Goal: Task Accomplishment & Management: Manage account settings

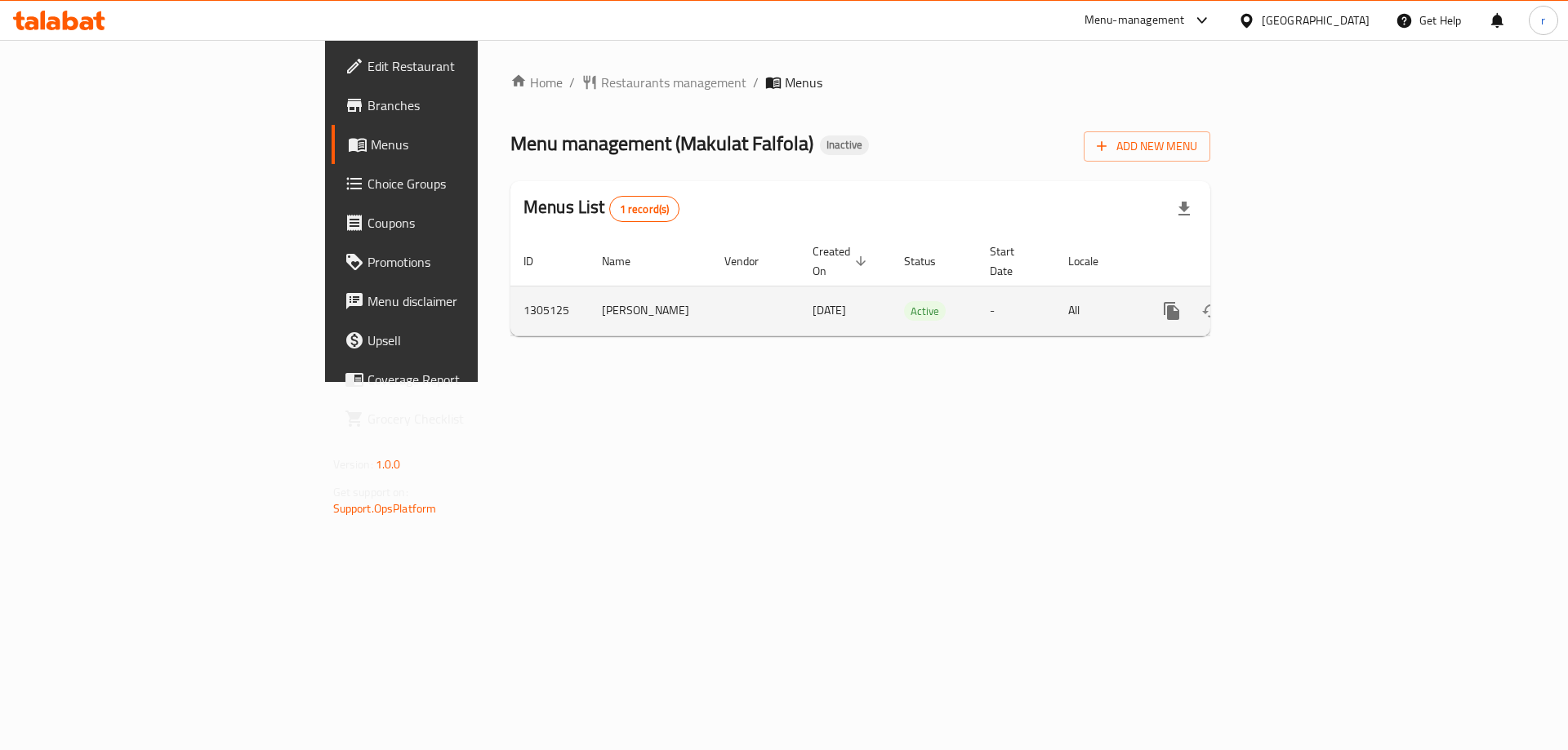
click at [1297, 304] on icon "enhanced table" at bounding box center [1288, 311] width 14 height 14
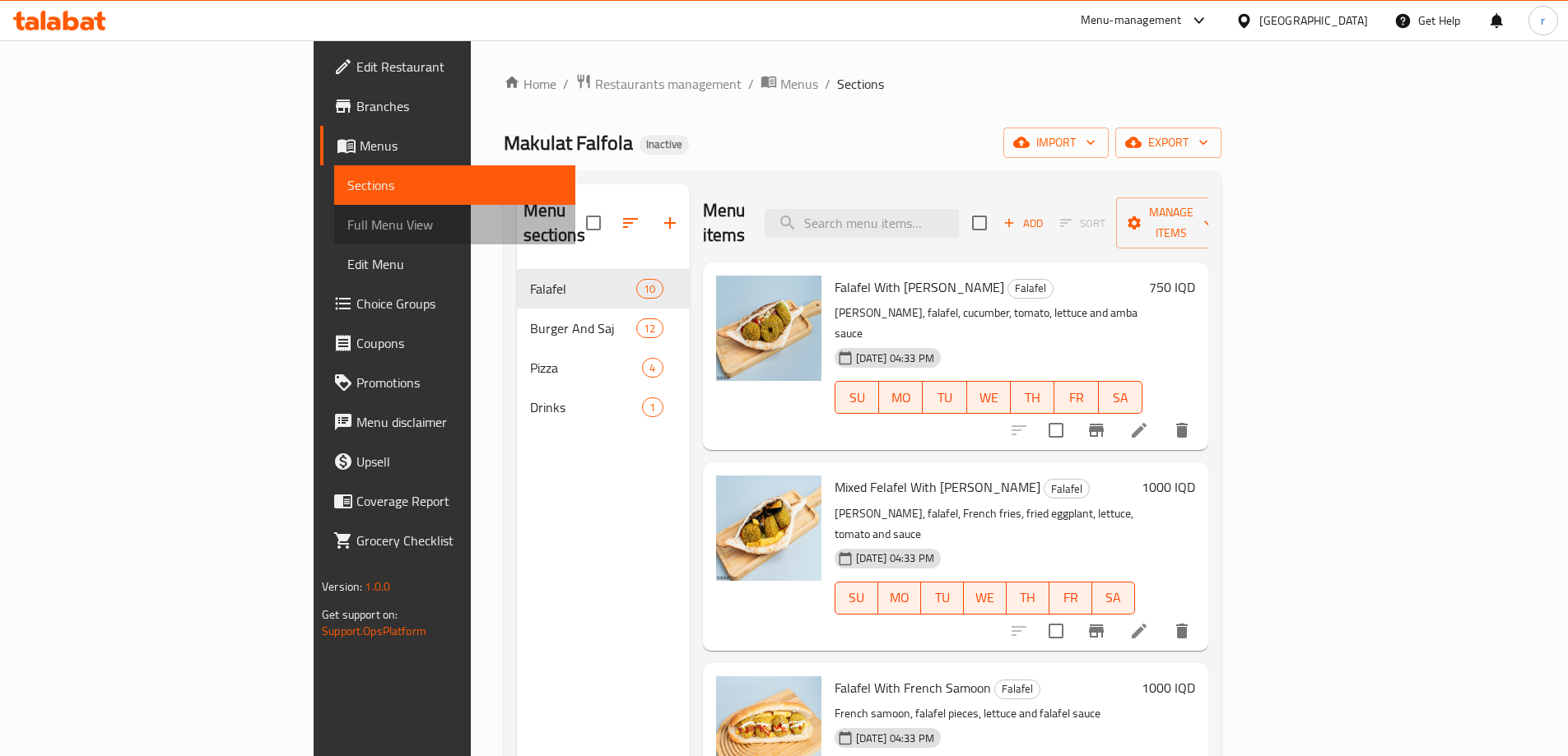
click at [347, 216] on span "Full Menu View" at bounding box center [455, 224] width 215 height 19
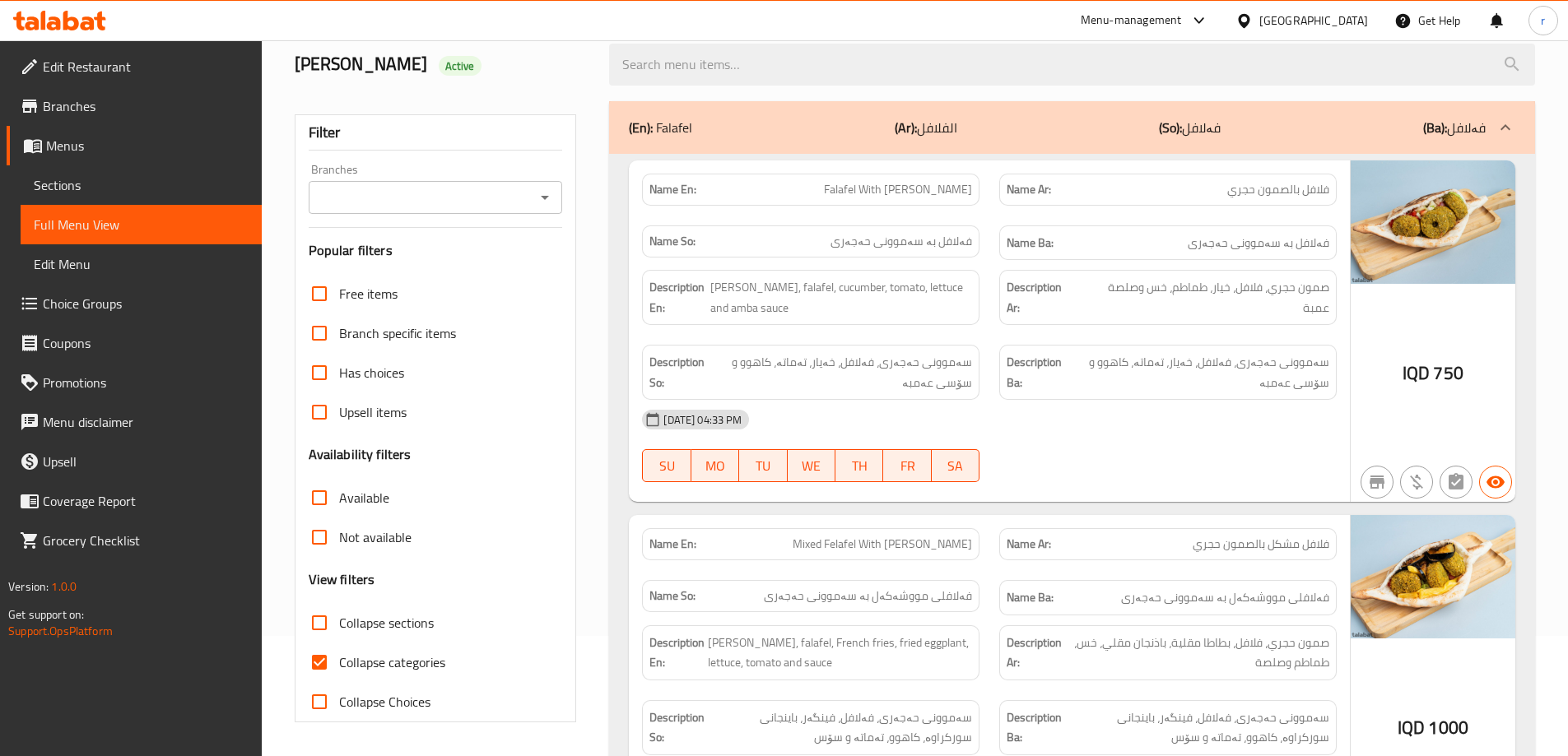
scroll to position [329, 0]
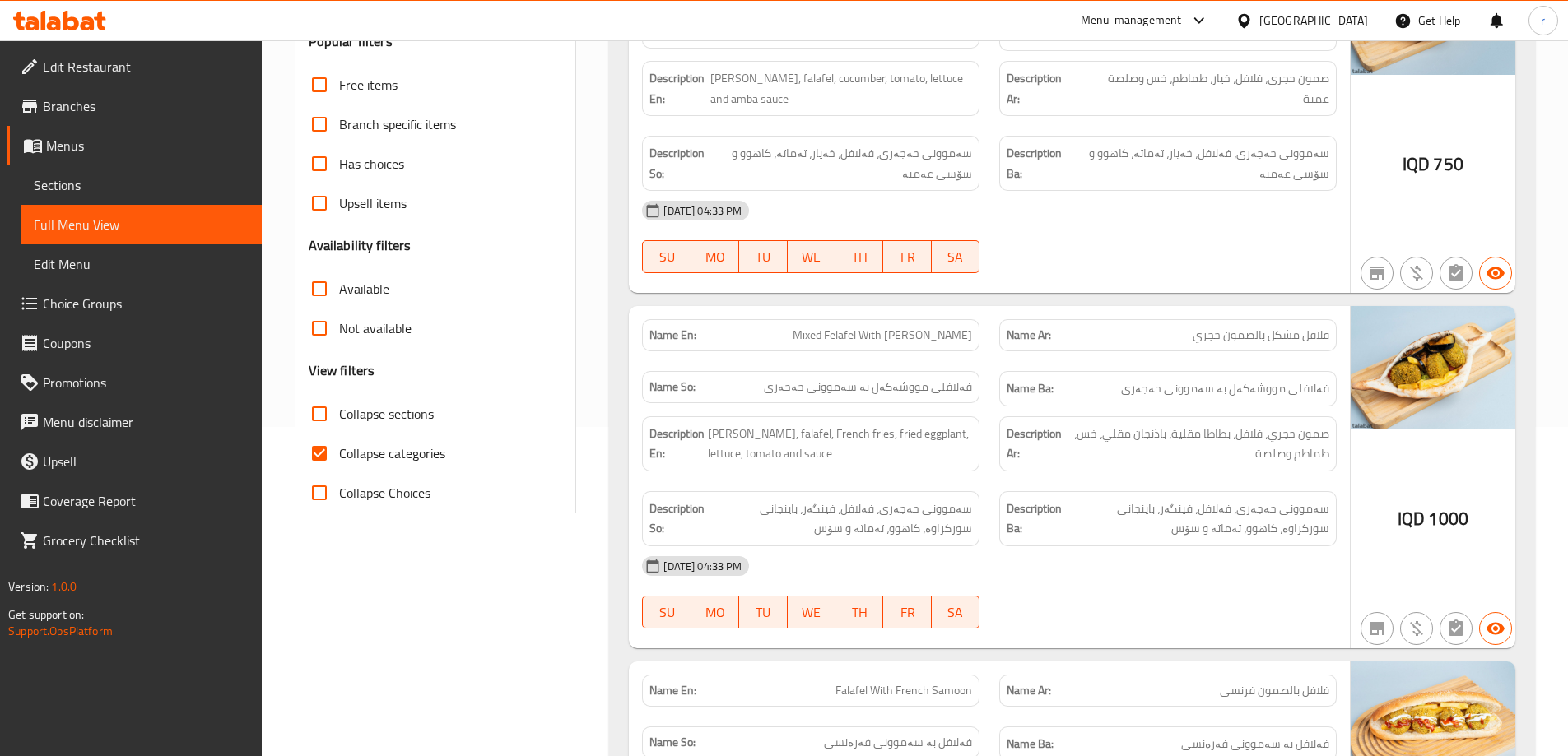
click at [335, 453] on input "Collapse categories" at bounding box center [319, 453] width 40 height 40
checkbox input "false"
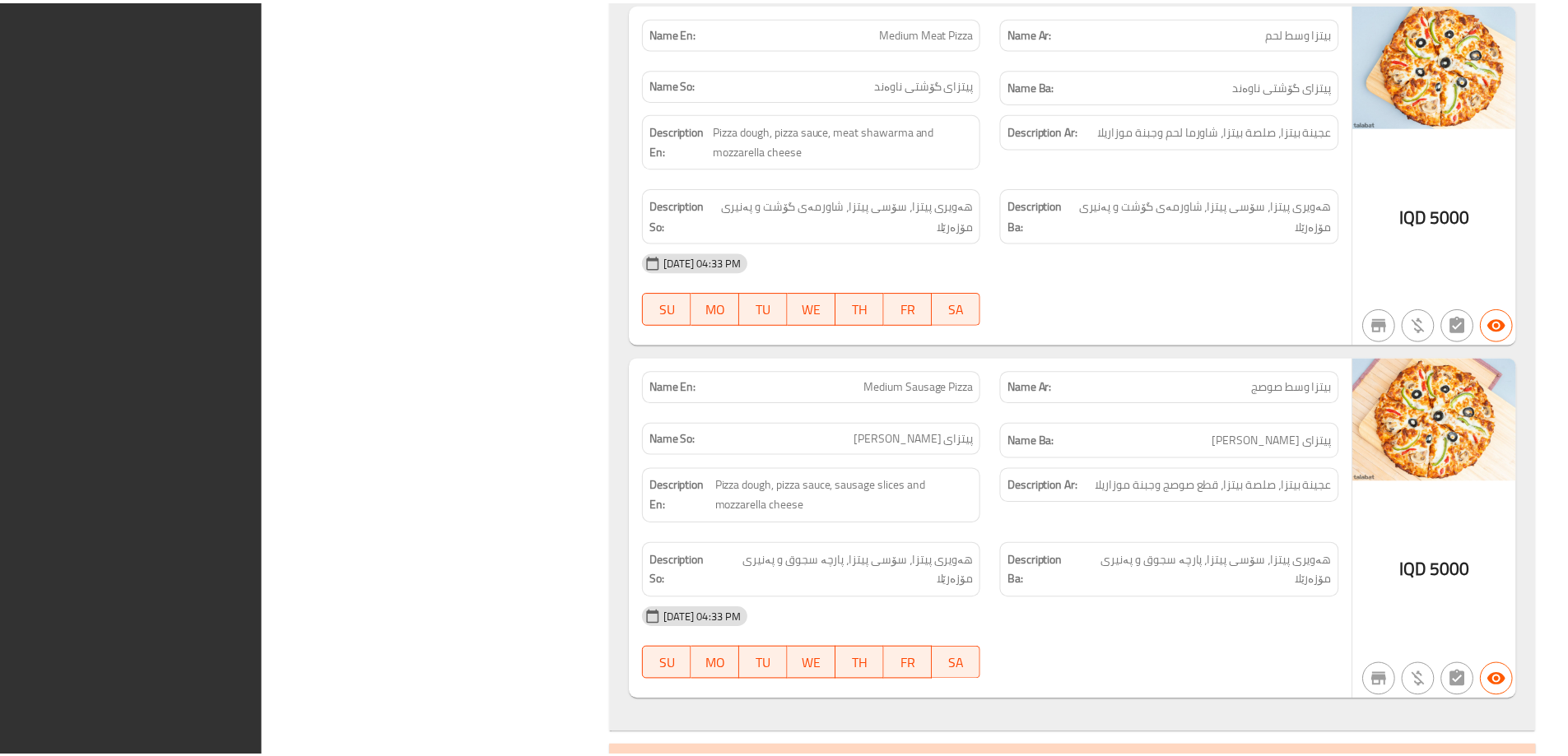
scroll to position [9220, 0]
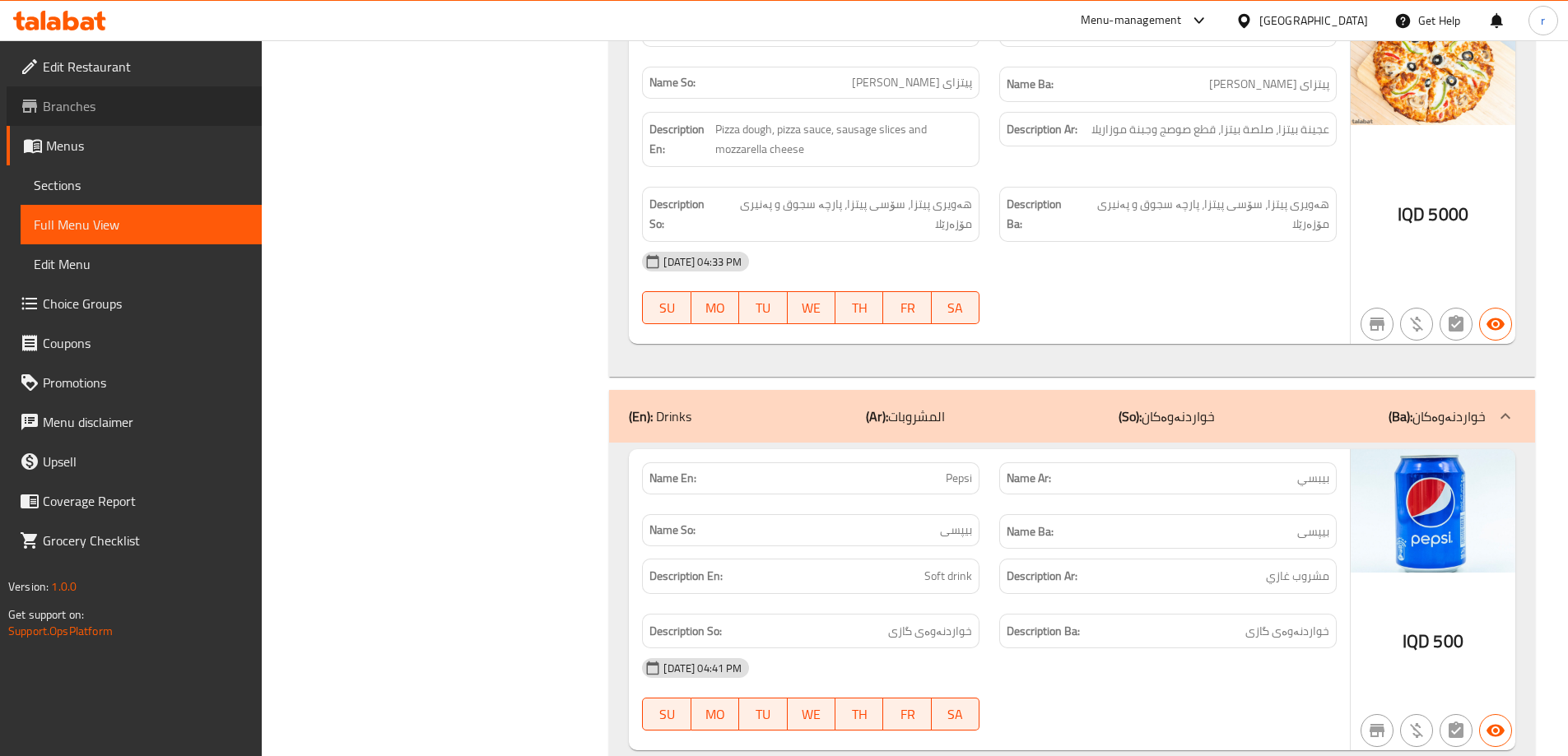
click at [180, 97] on span "Branches" at bounding box center [146, 106] width 206 height 19
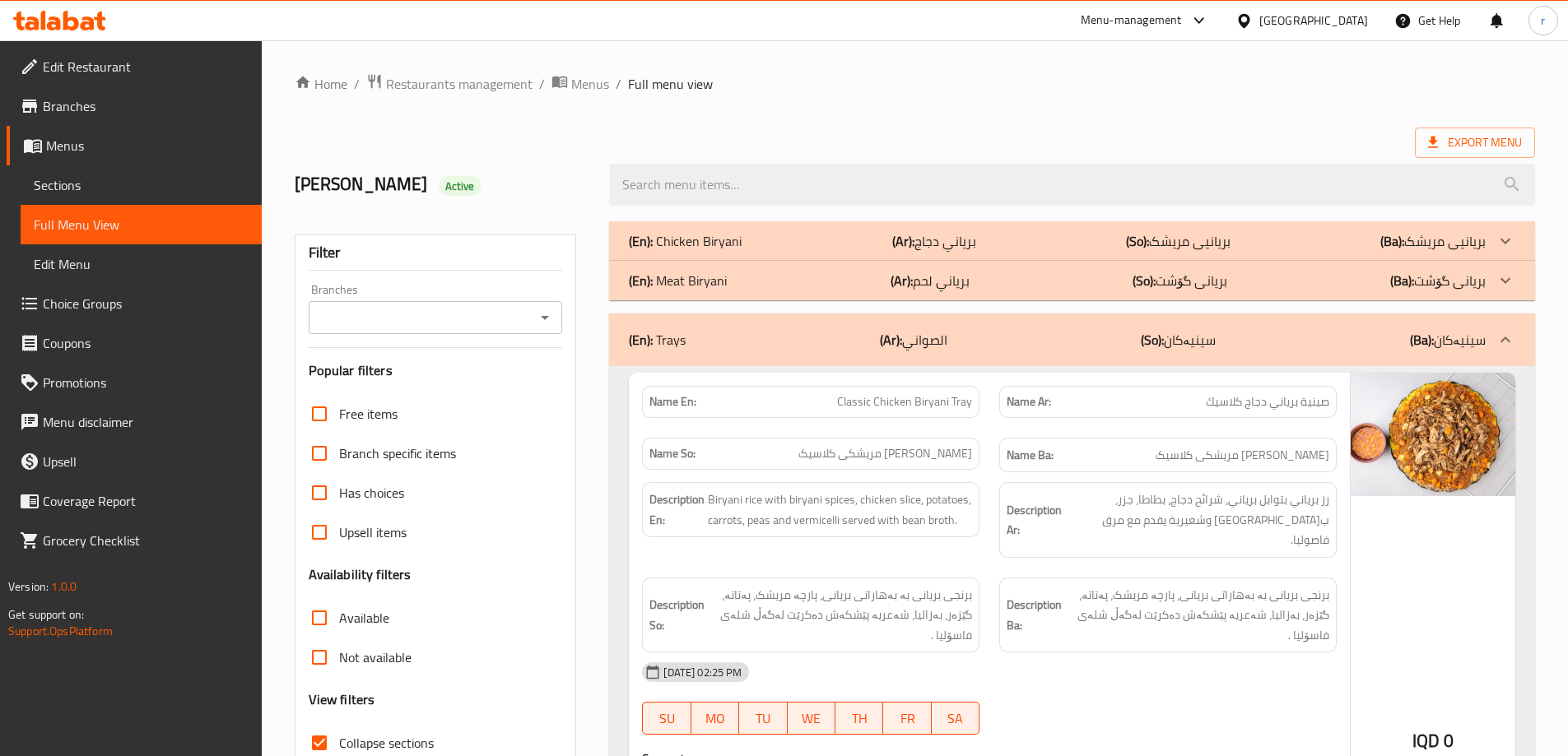
scroll to position [3597, 0]
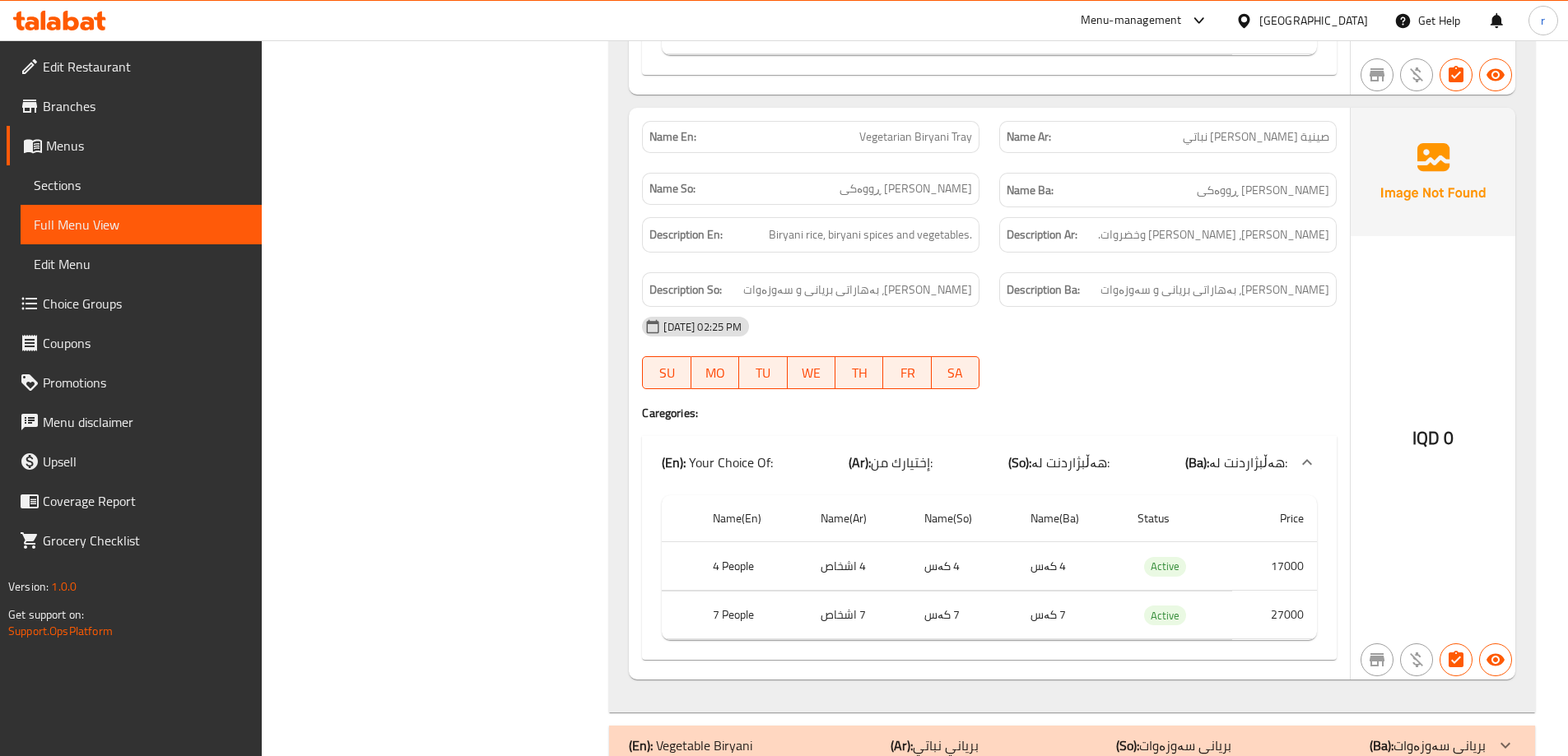
click at [101, 24] on icon at bounding box center [100, 21] width 12 height 19
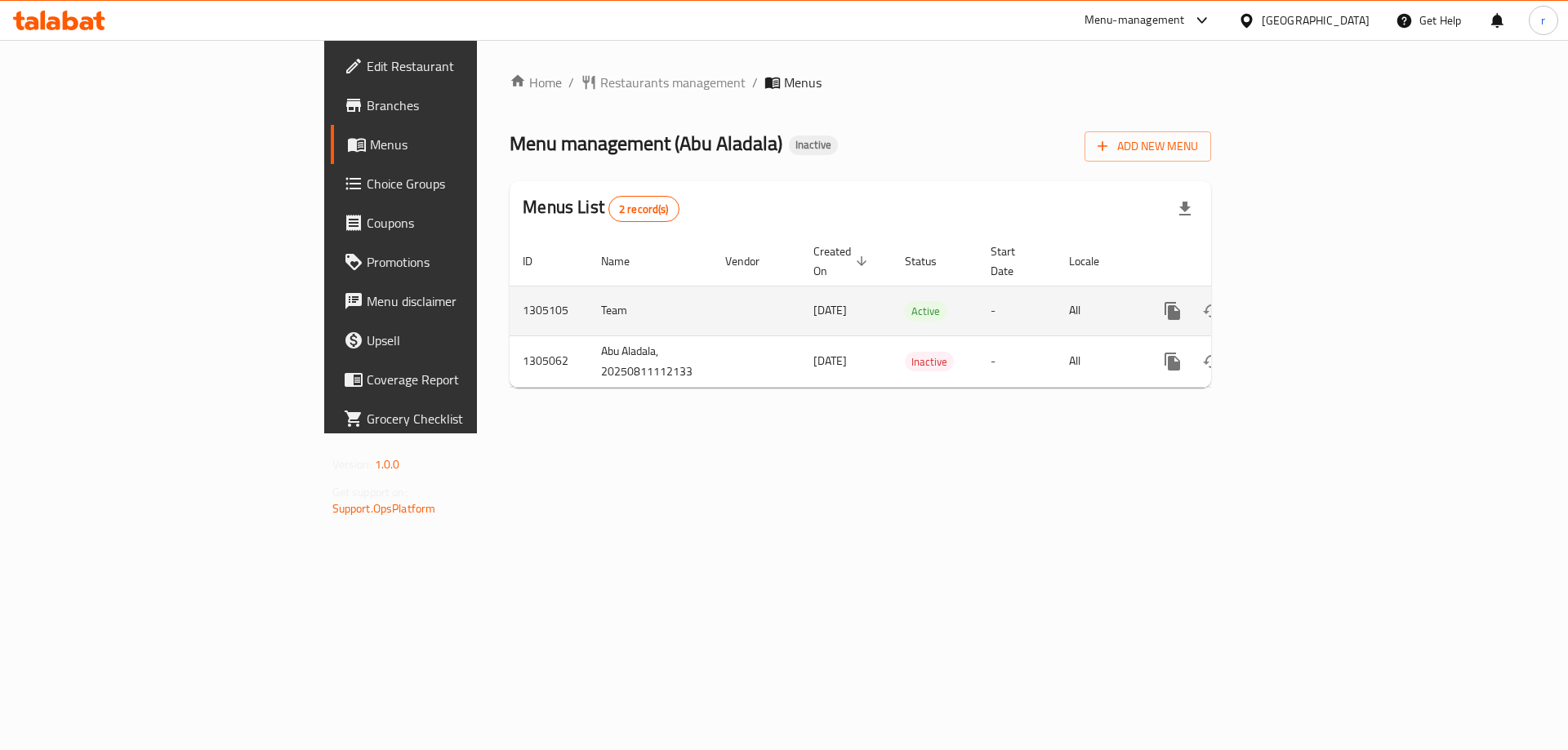
click at [1298, 304] on icon "enhanced table" at bounding box center [1289, 311] width 14 height 14
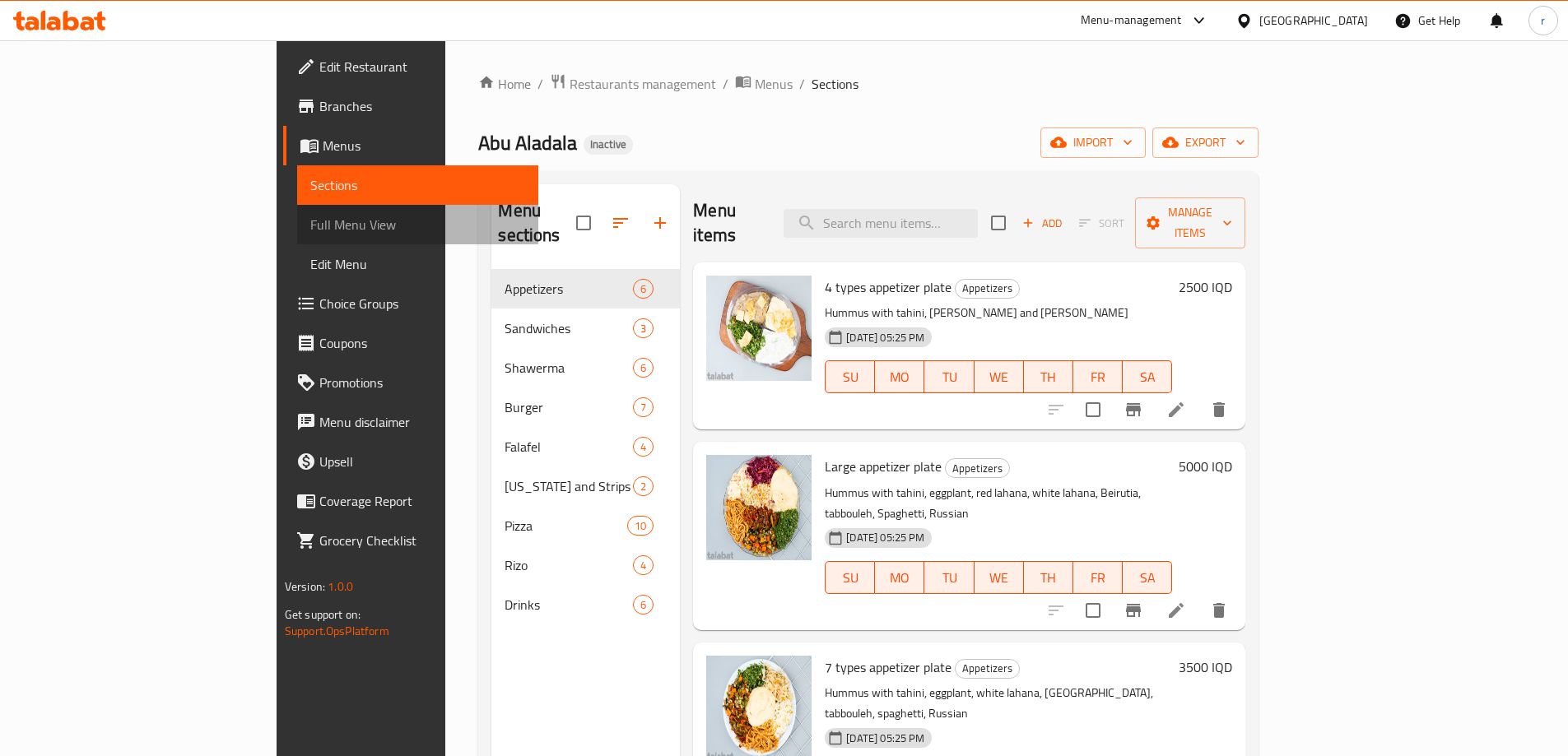
click at [311, 230] on span "Full Menu View" at bounding box center [418, 224] width 215 height 19
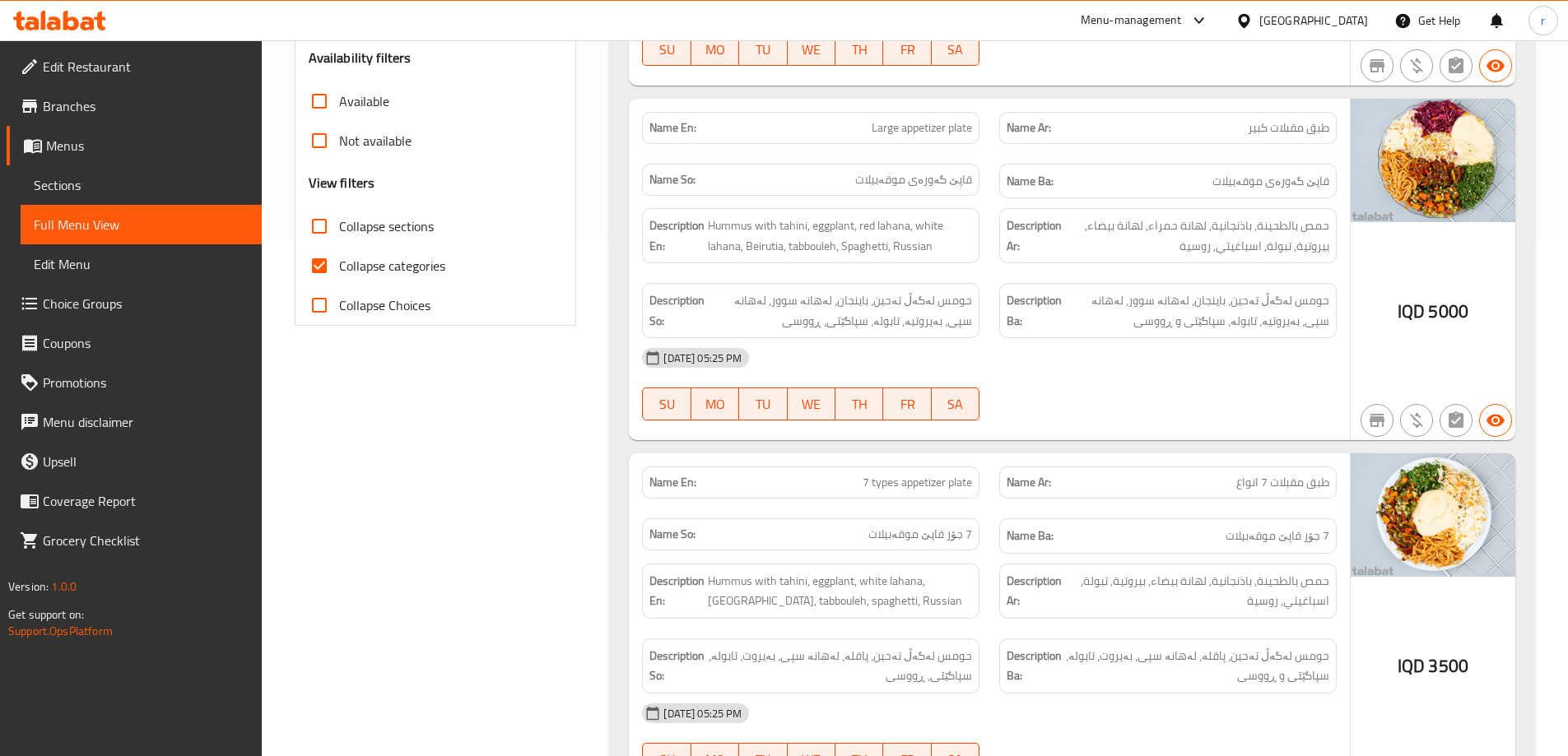
scroll to position [220, 0]
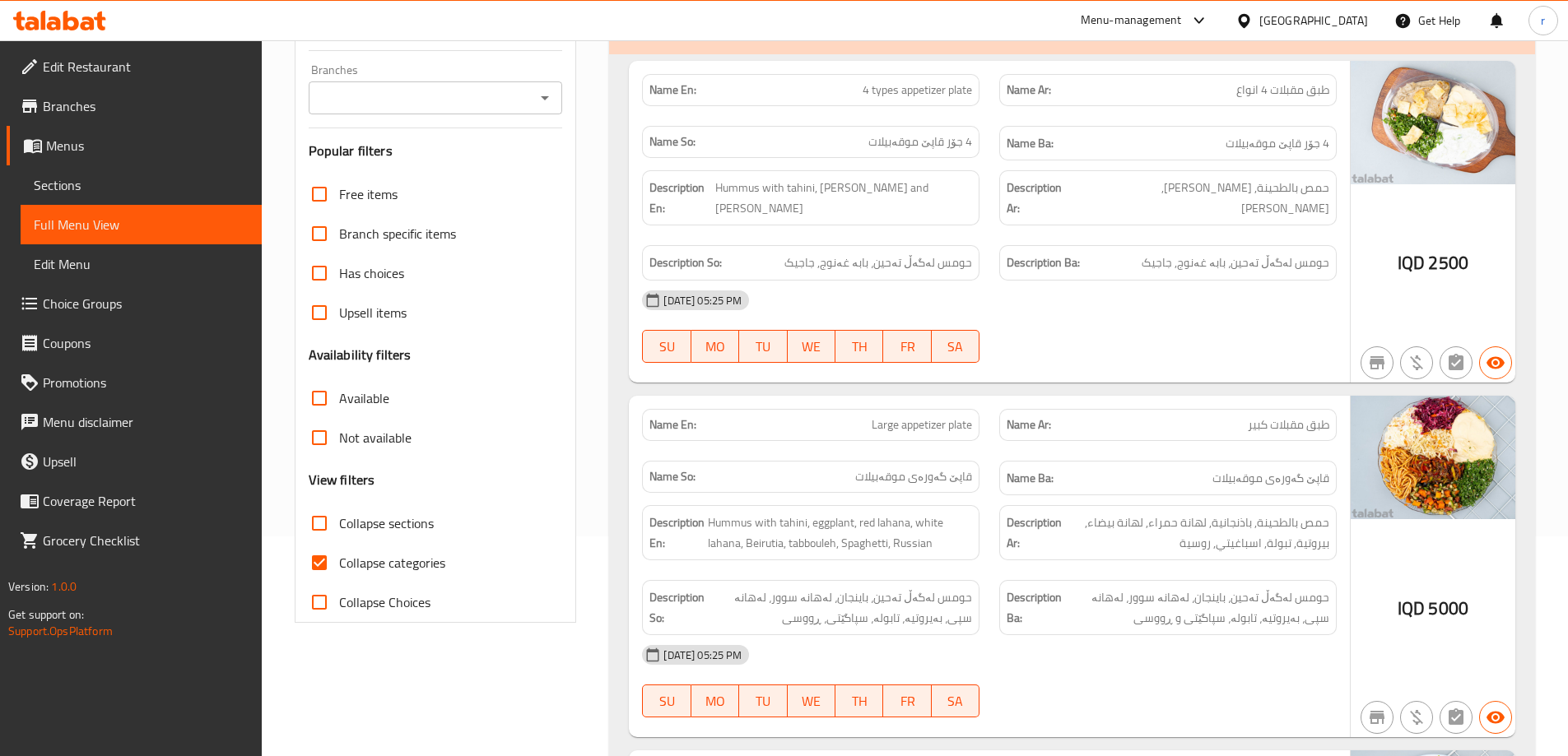
click at [322, 551] on input "Collapse categories" at bounding box center [319, 563] width 40 height 40
checkbox input "false"
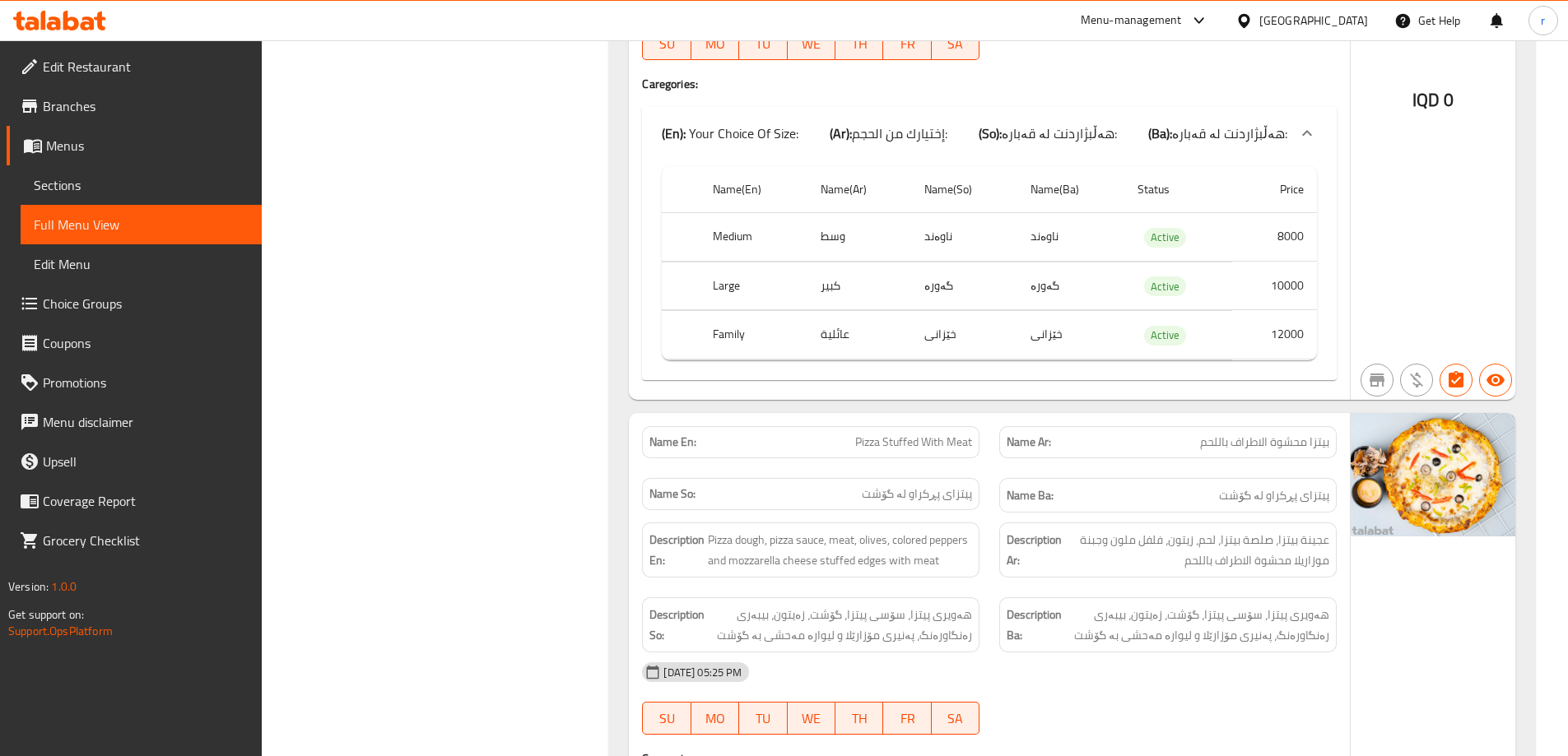
scroll to position [15802, 0]
drag, startPoint x: 831, startPoint y: 234, endPoint x: 971, endPoint y: 243, distance: 140.3
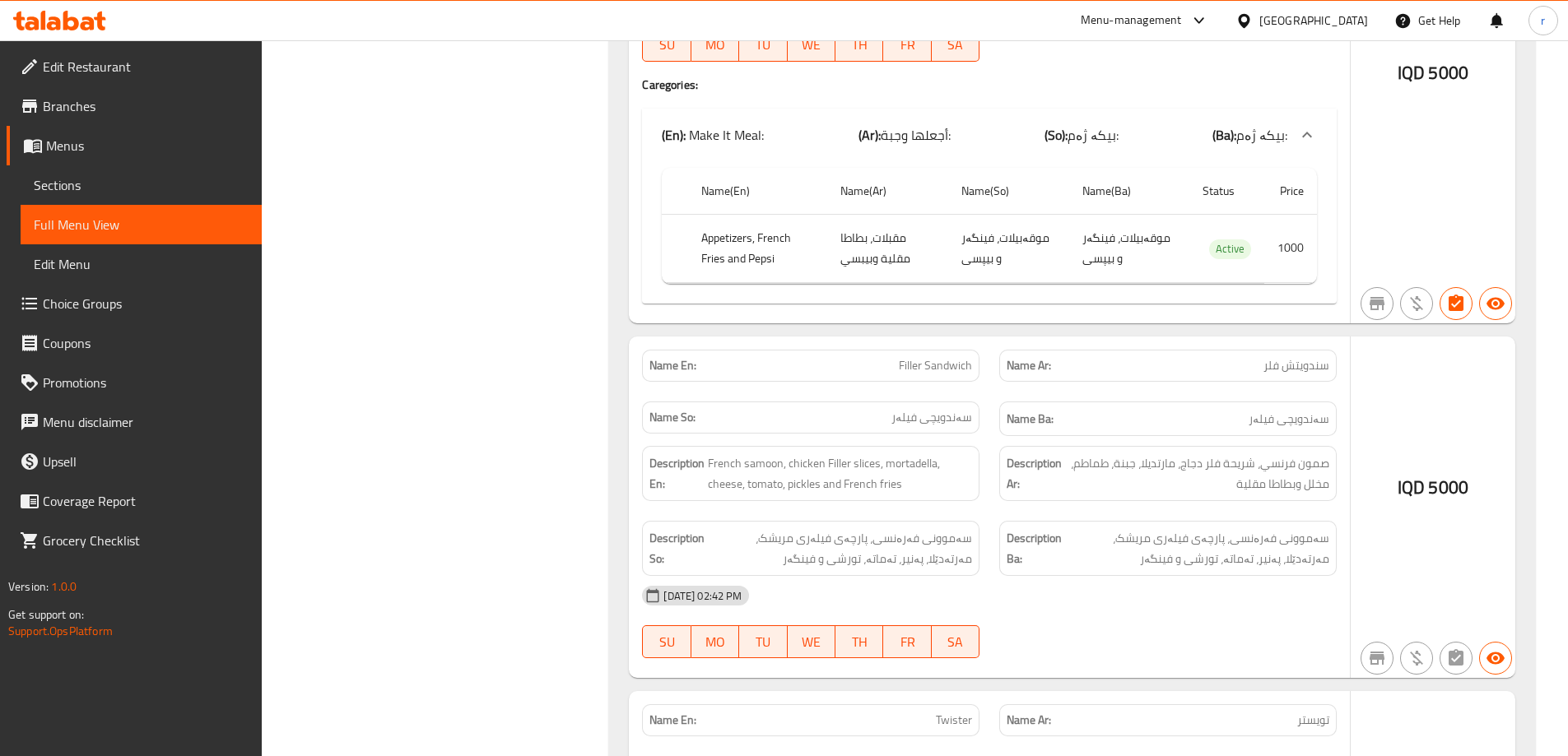
scroll to position [2963, 0]
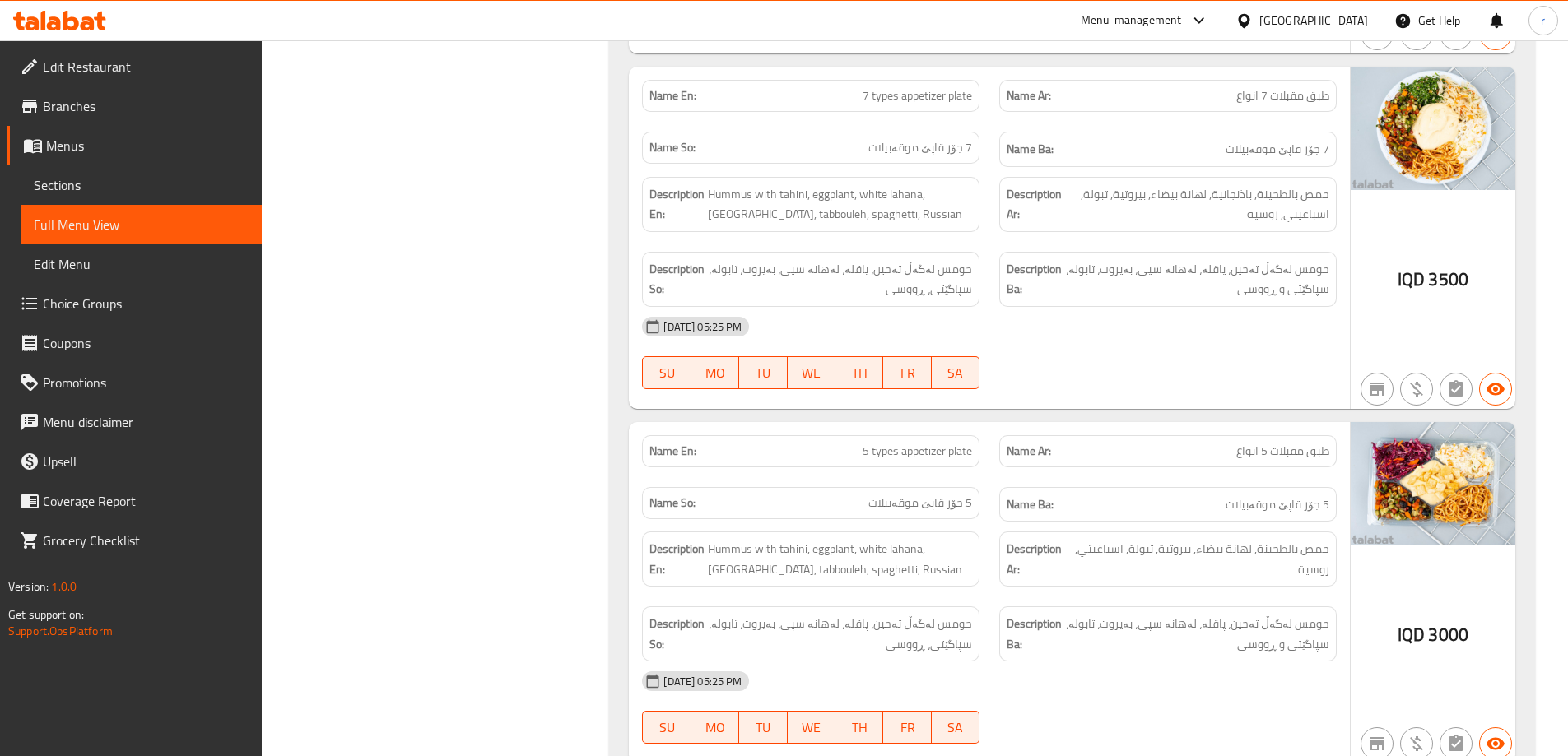
scroll to position [659, 0]
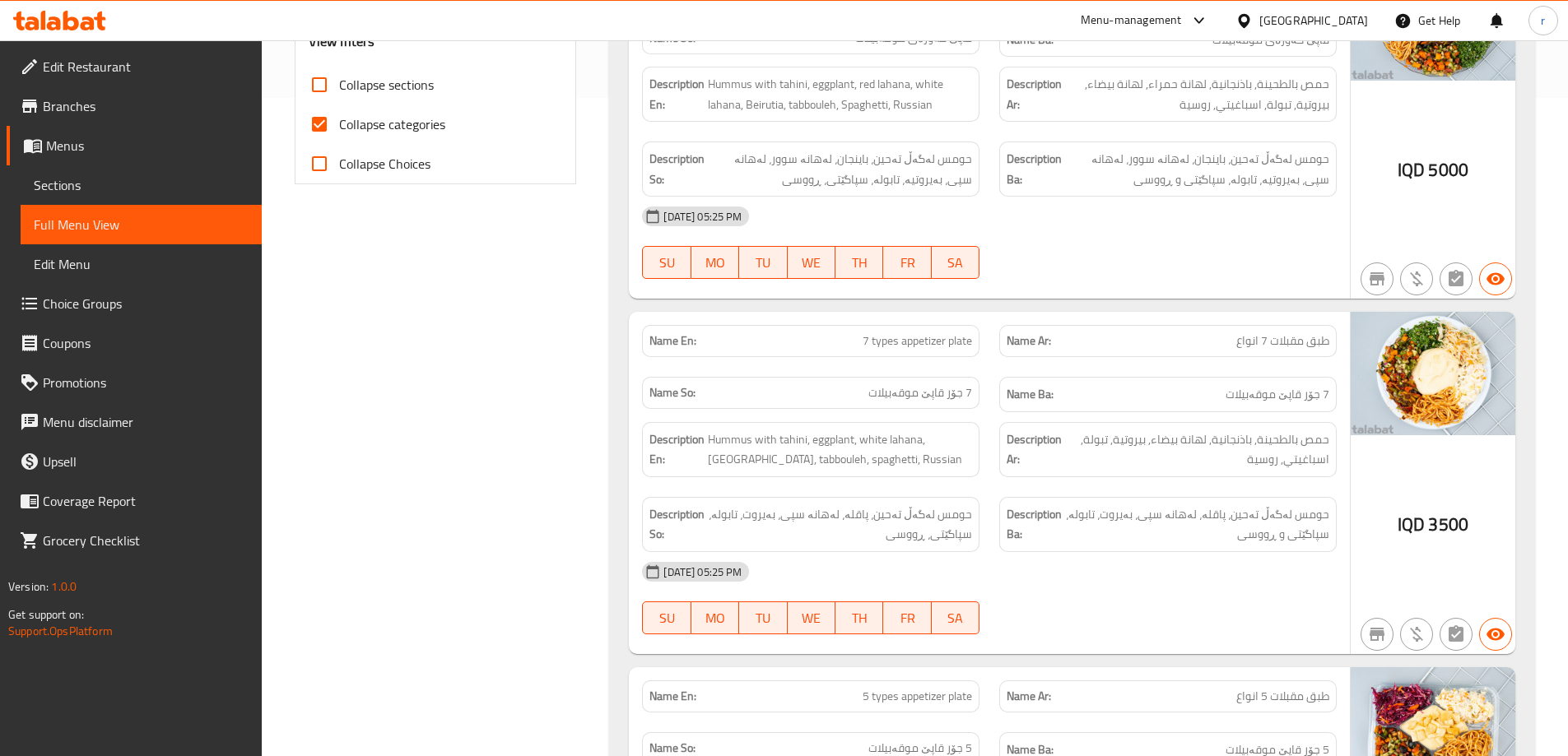
click at [327, 110] on input "Collapse categories" at bounding box center [319, 124] width 40 height 40
checkbox input "false"
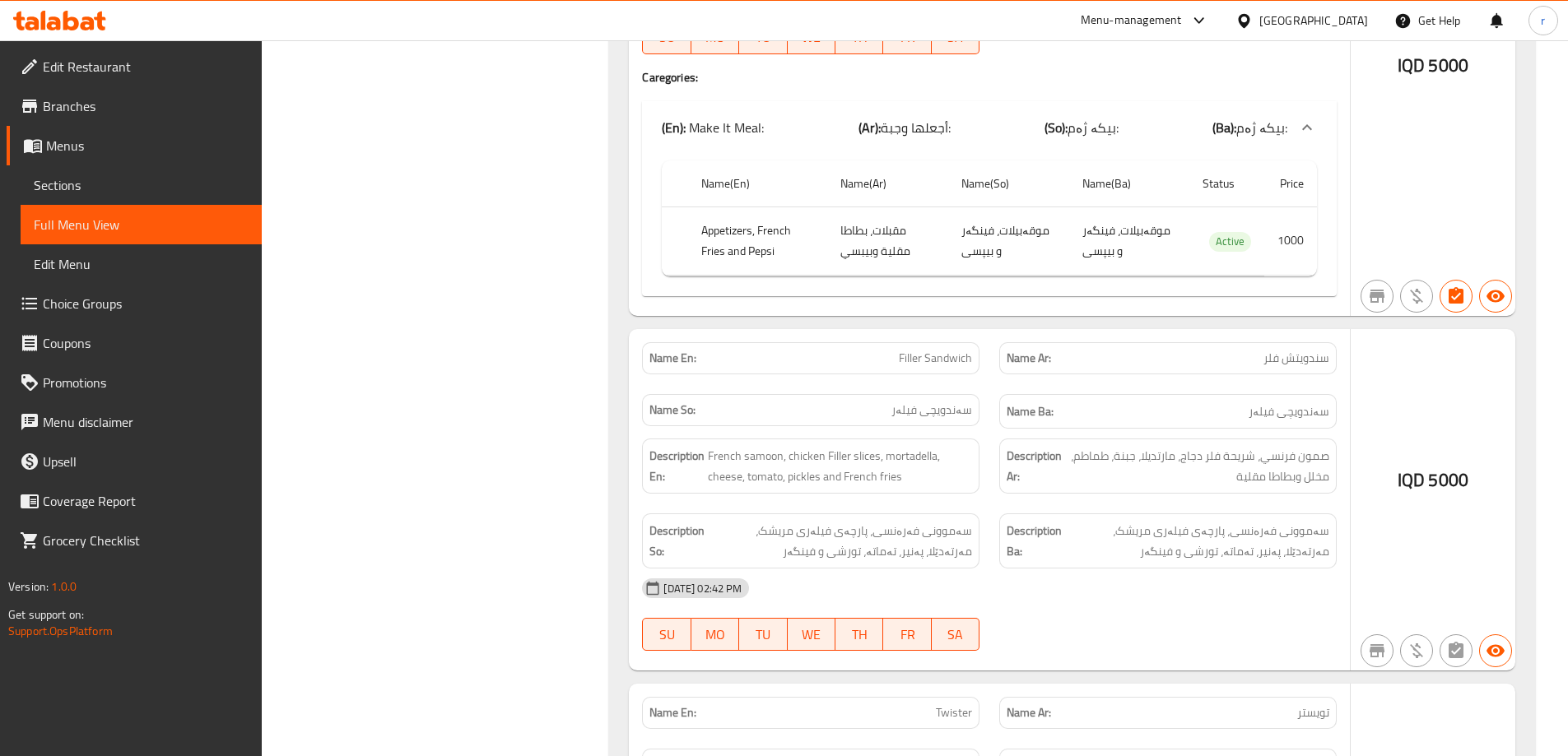
scroll to position [2963, 0]
drag, startPoint x: 1422, startPoint y: 375, endPoint x: 1395, endPoint y: 379, distance: 27.3
drag, startPoint x: 1444, startPoint y: 352, endPoint x: 1441, endPoint y: 364, distance: 12.4
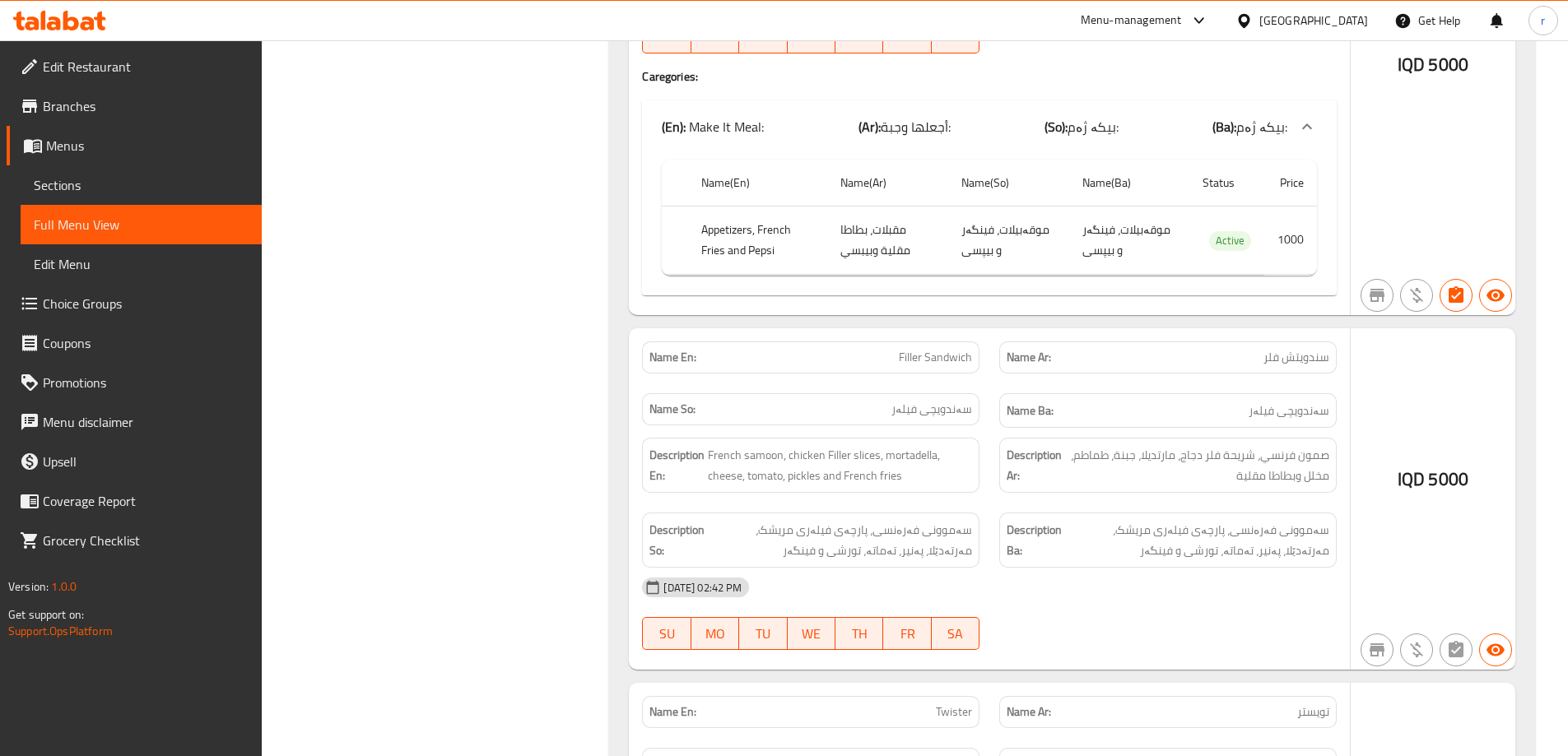
click at [128, 175] on span "Sections" at bounding box center [141, 185] width 215 height 19
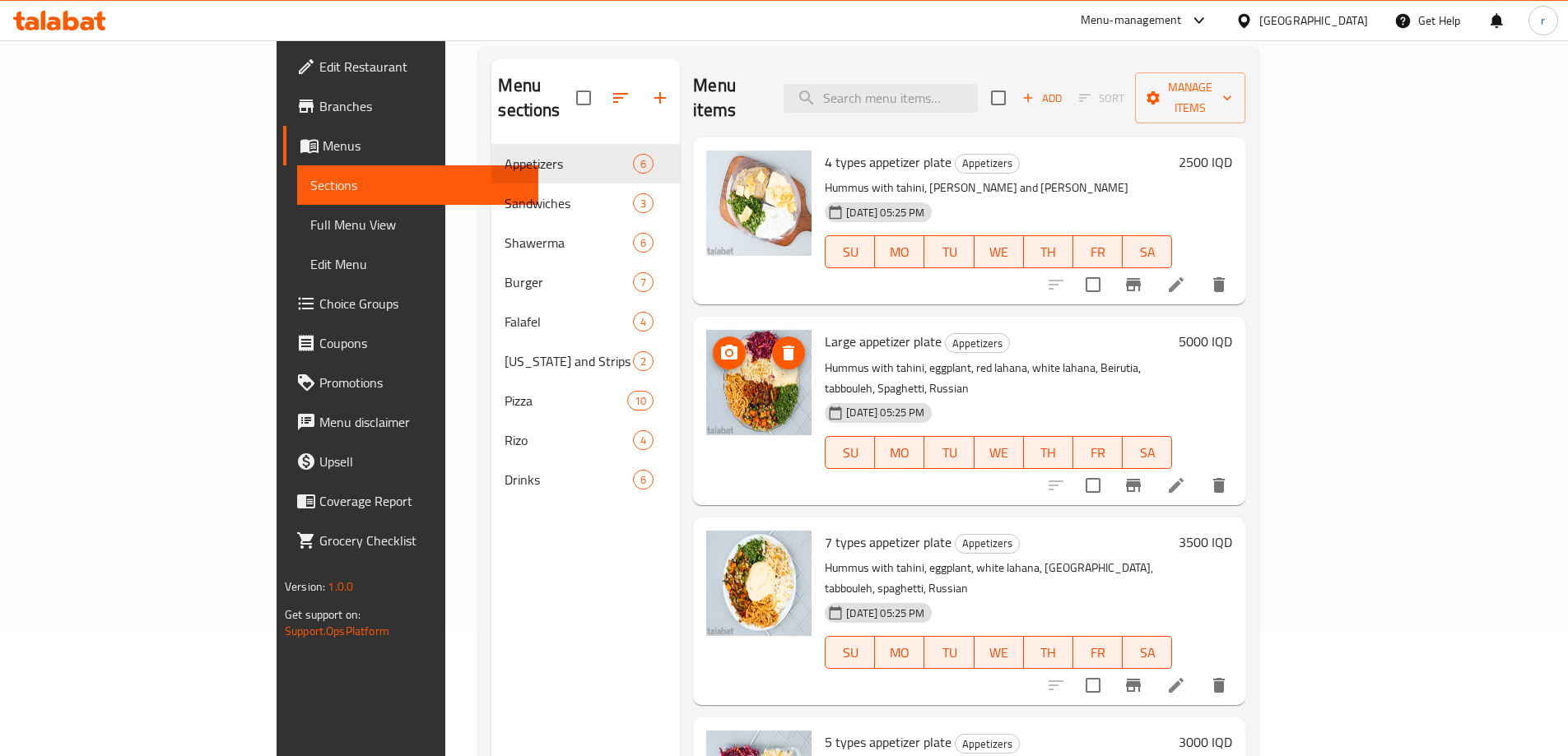
scroll to position [11, 0]
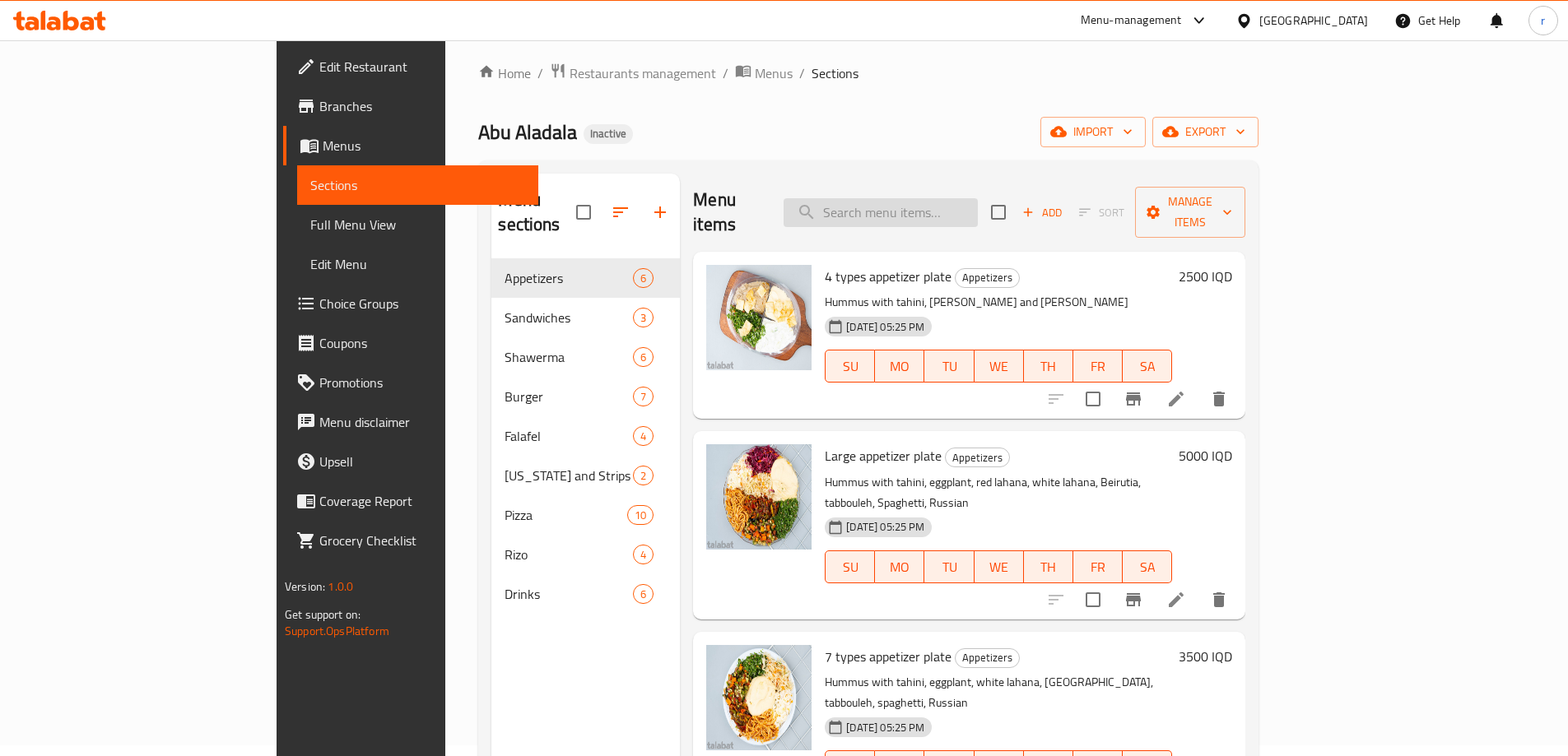
click at [951, 205] on input "search" at bounding box center [881, 212] width 194 height 29
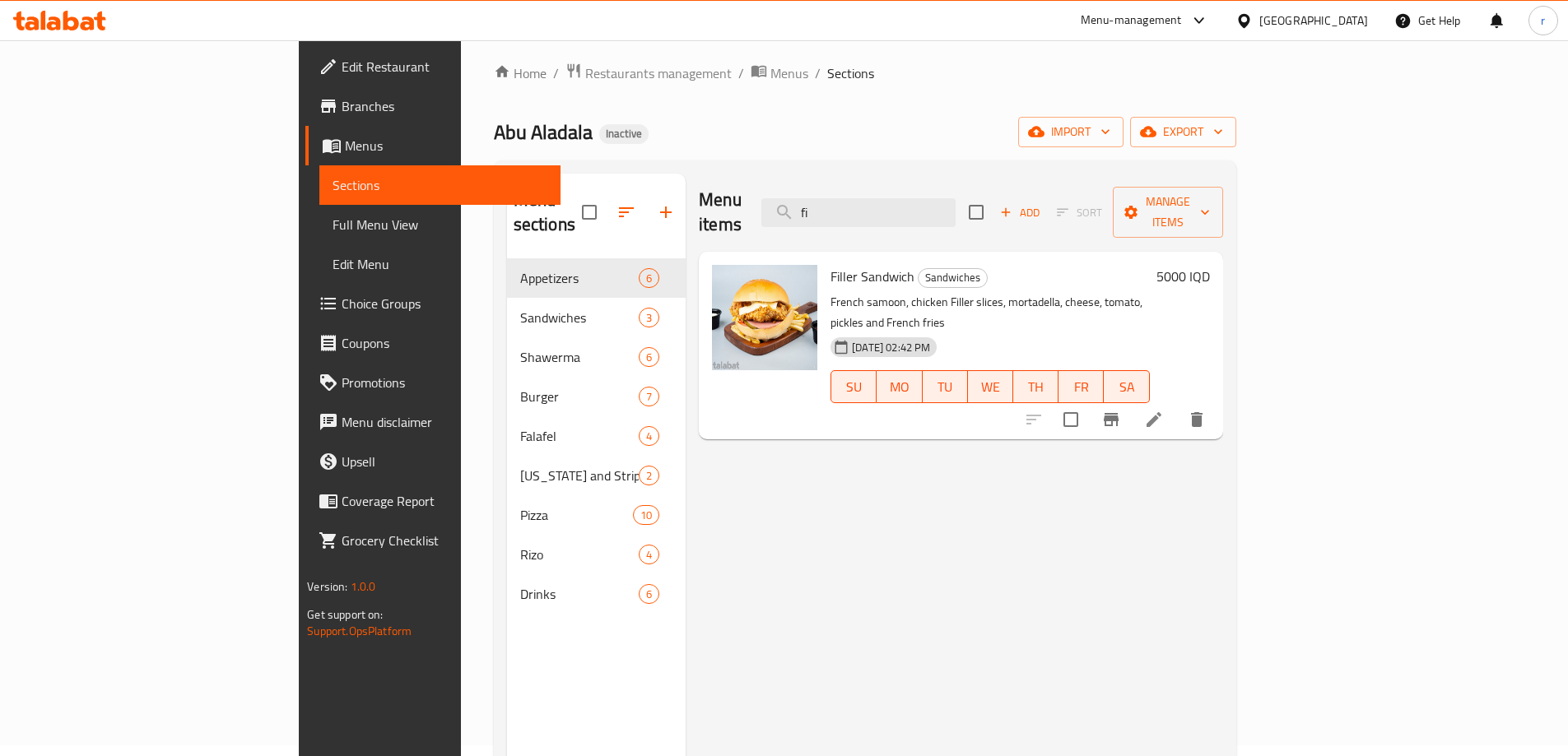
type input "fi"
click at [333, 189] on span "Sections" at bounding box center [440, 185] width 215 height 19
click at [333, 217] on span "Full Menu View" at bounding box center [440, 224] width 215 height 19
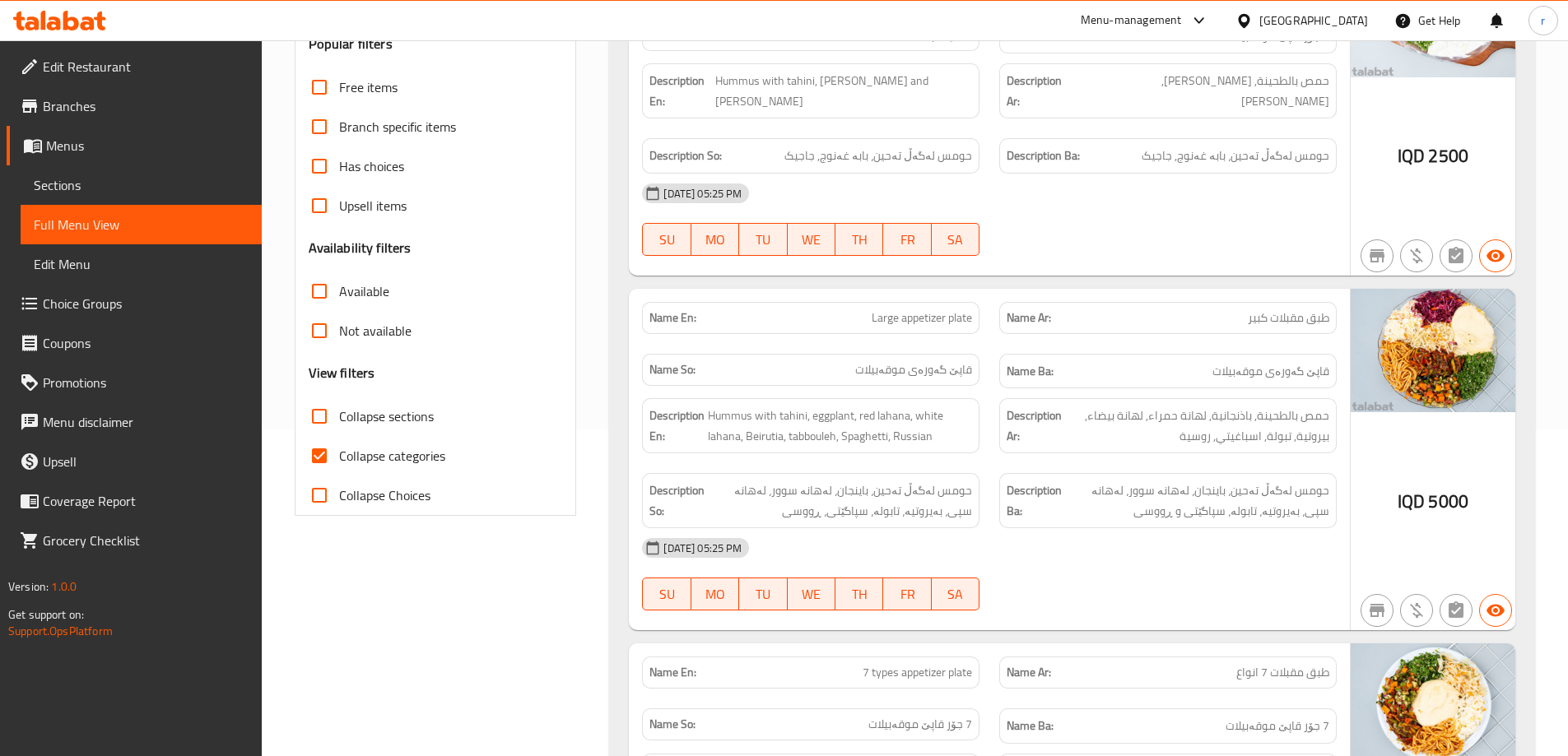
scroll to position [340, 0]
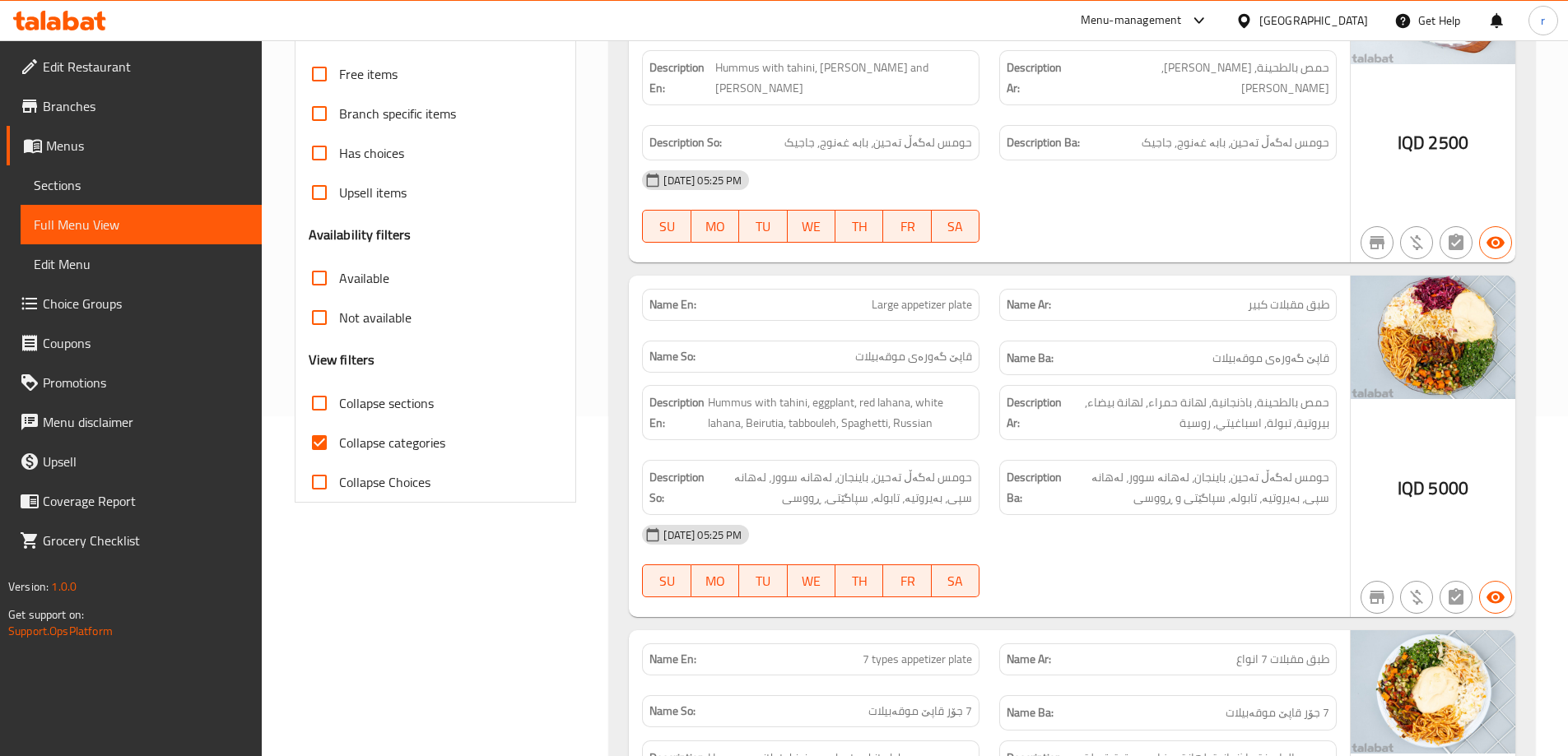
click at [327, 430] on input "Collapse categories" at bounding box center [319, 443] width 40 height 40
checkbox input "false"
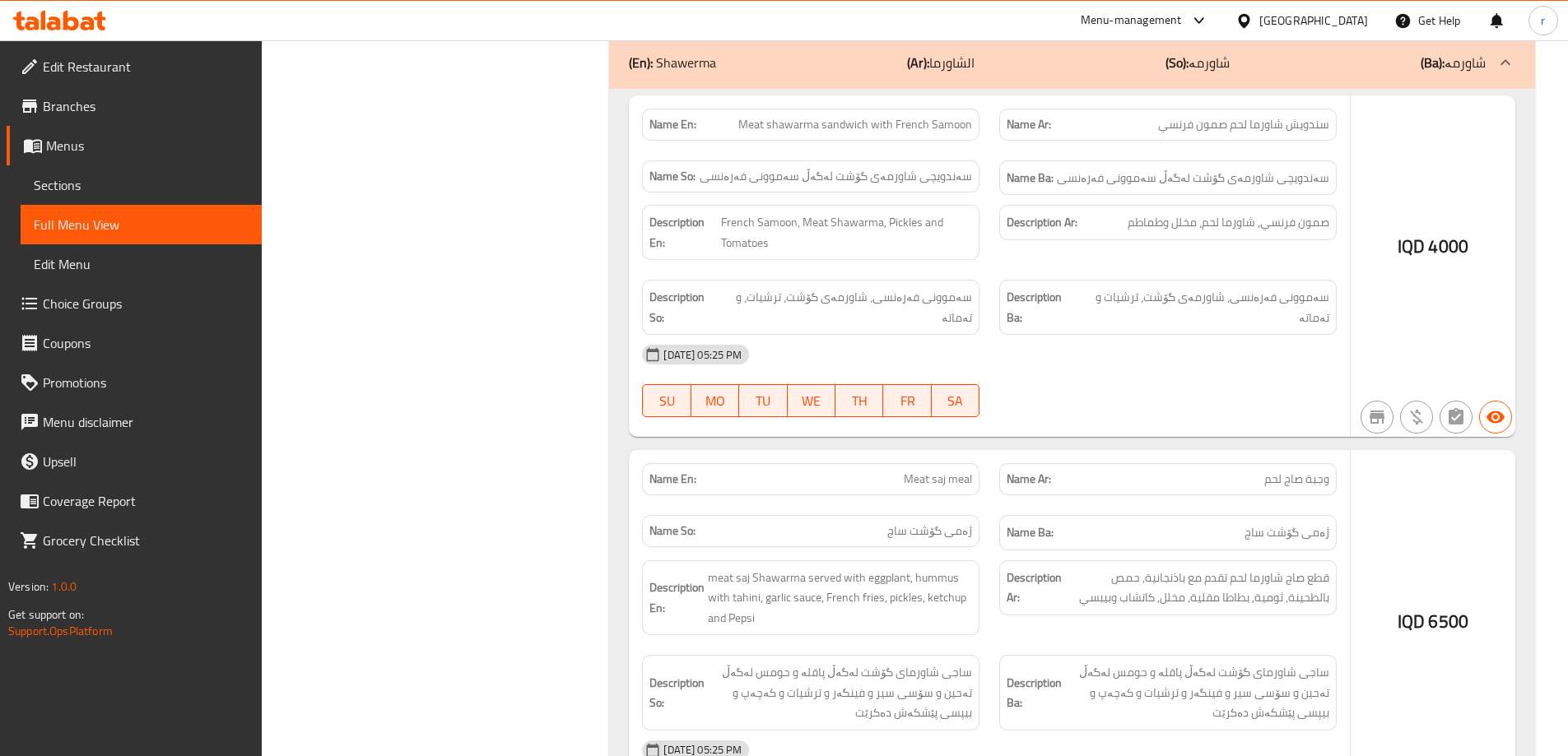
scroll to position [3961, 0]
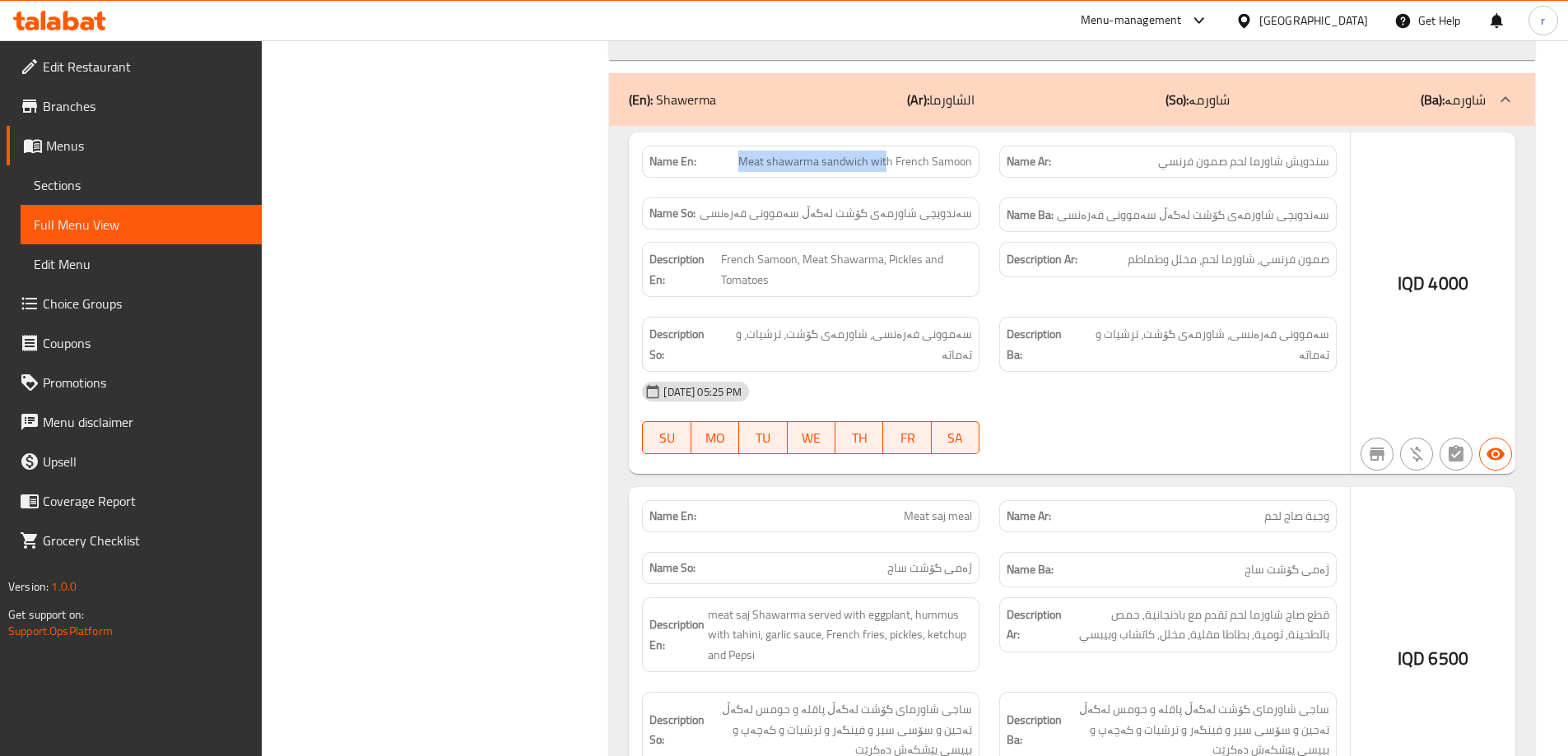
drag, startPoint x: 733, startPoint y: 124, endPoint x: 889, endPoint y: 124, distance: 156.0
copy span "Meat shawarma sandwich wit"
drag, startPoint x: 862, startPoint y: 477, endPoint x: 967, endPoint y: 481, distance: 105.1
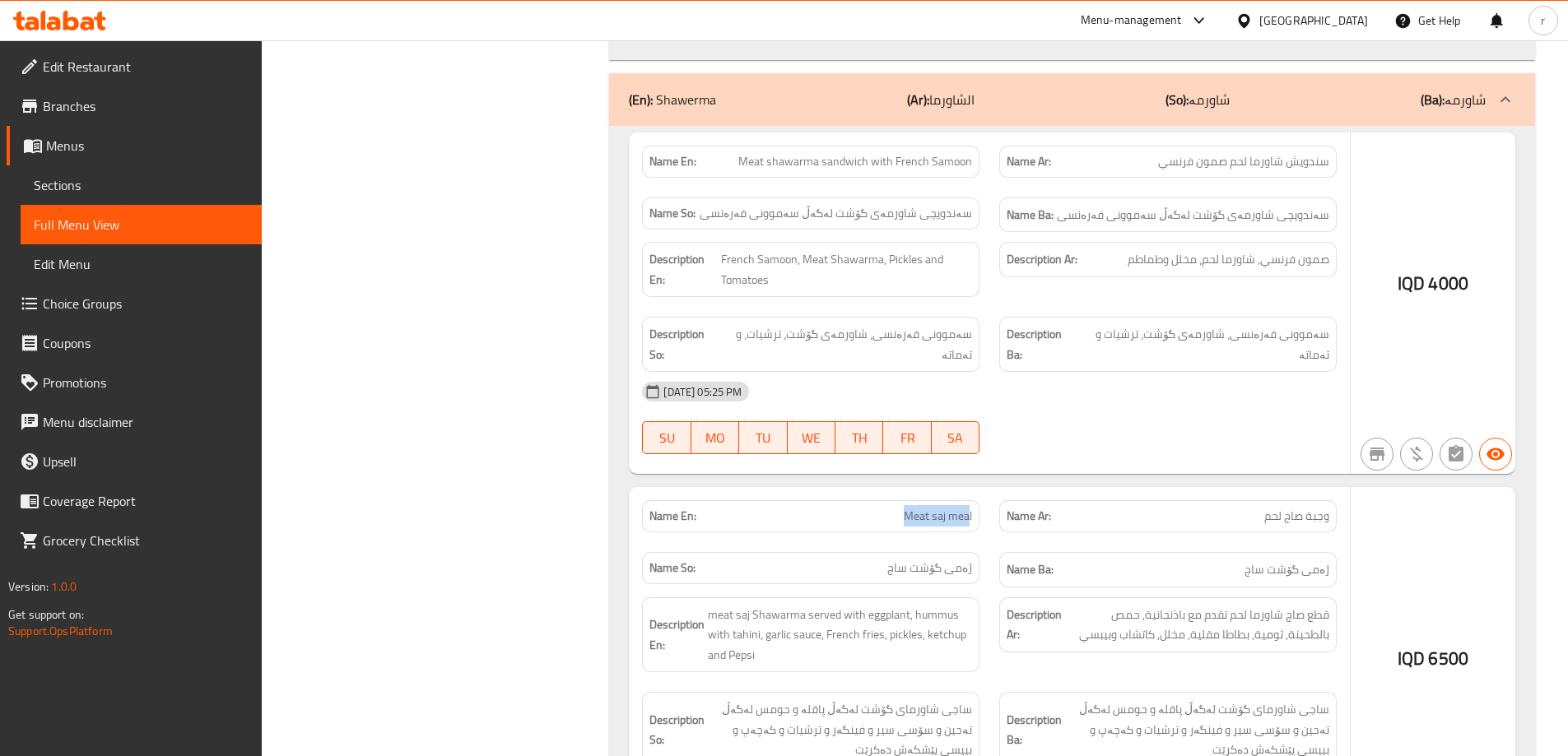
copy span "Meat saj mea"
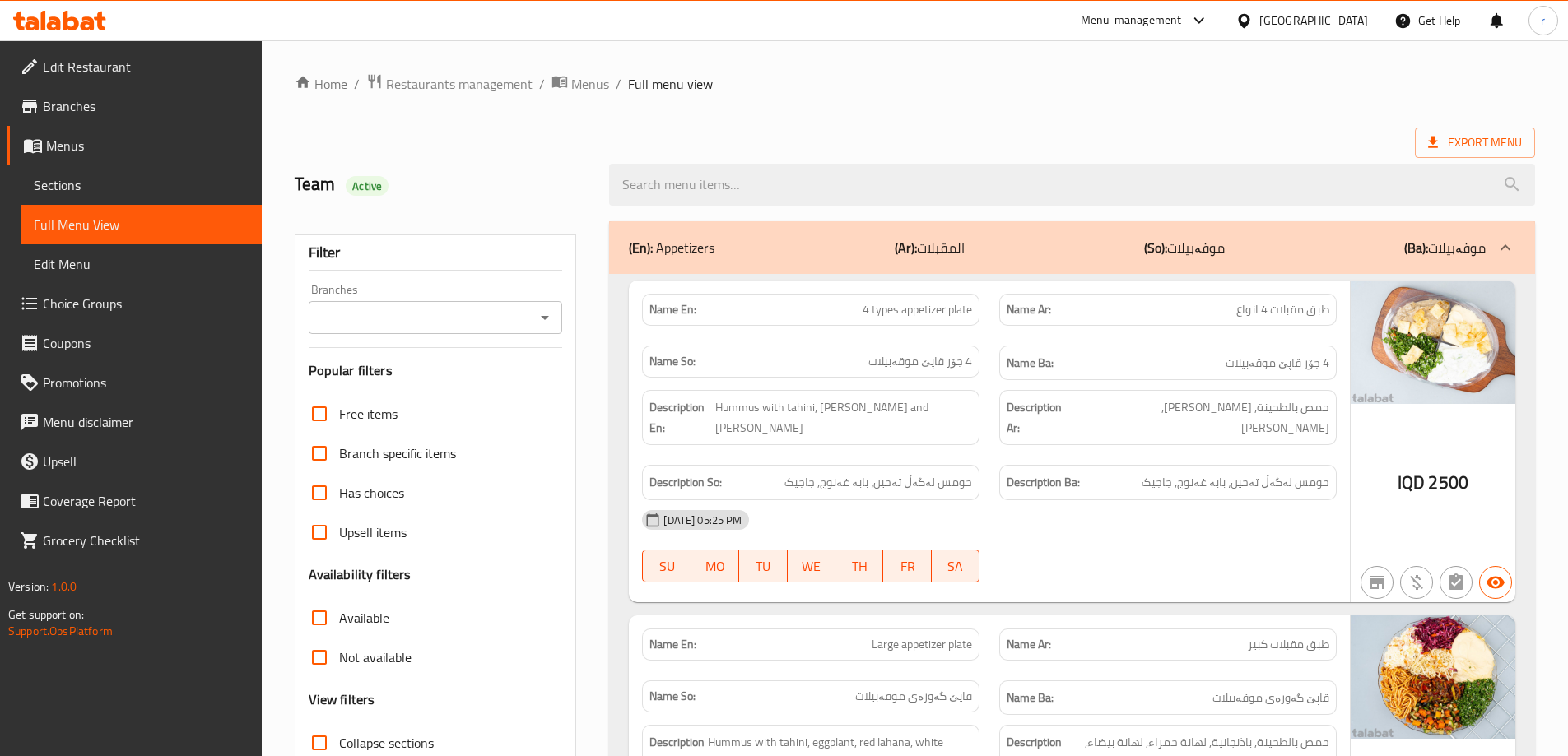
click at [90, 189] on div at bounding box center [784, 378] width 1568 height 756
click at [174, 178] on span "Sections" at bounding box center [141, 185] width 215 height 19
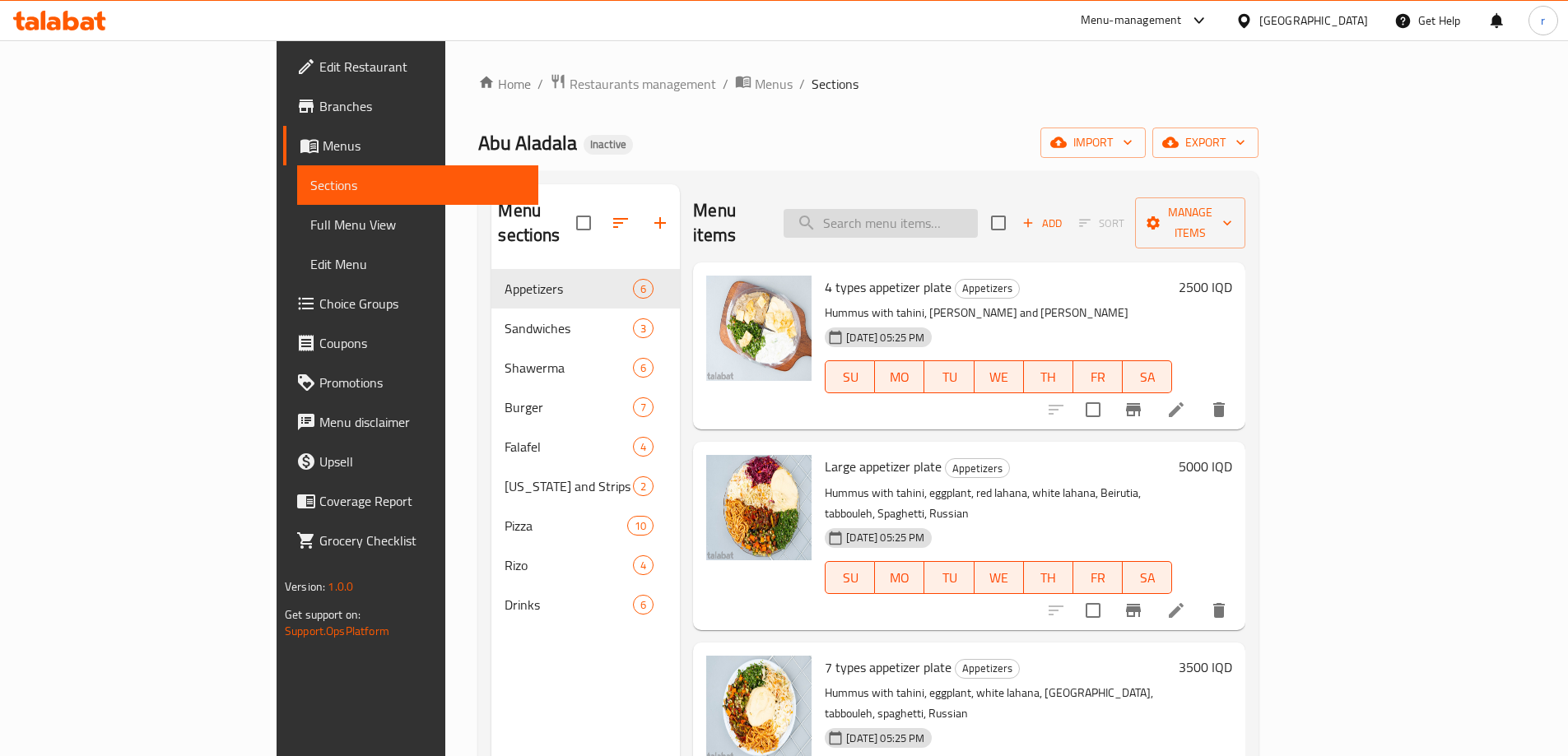
click at [902, 212] on input "search" at bounding box center [881, 223] width 194 height 29
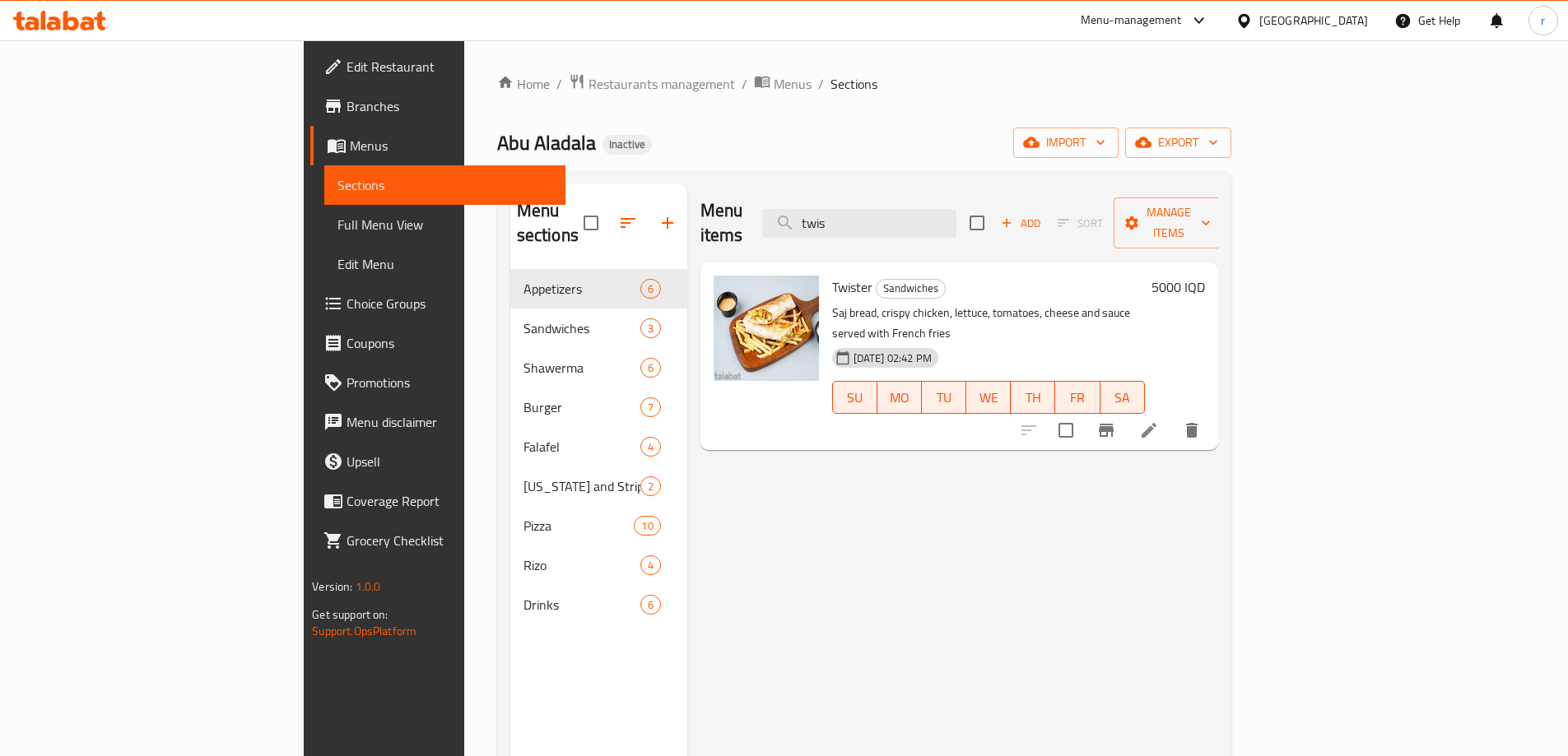
paste input "Meat shawarma sandwich wit"
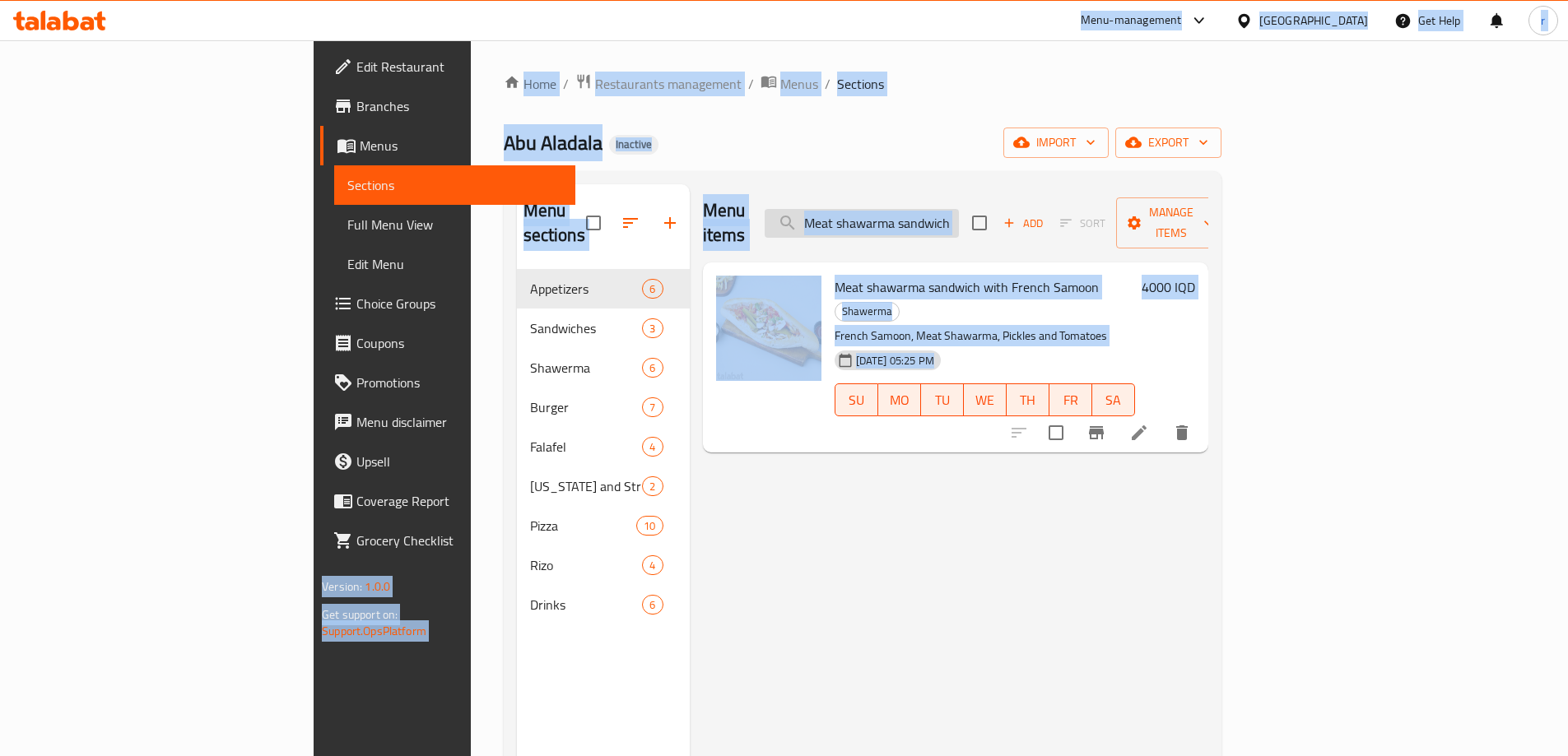
click at [941, 222] on input "Meat shawarma sandwich wit" at bounding box center [861, 223] width 194 height 29
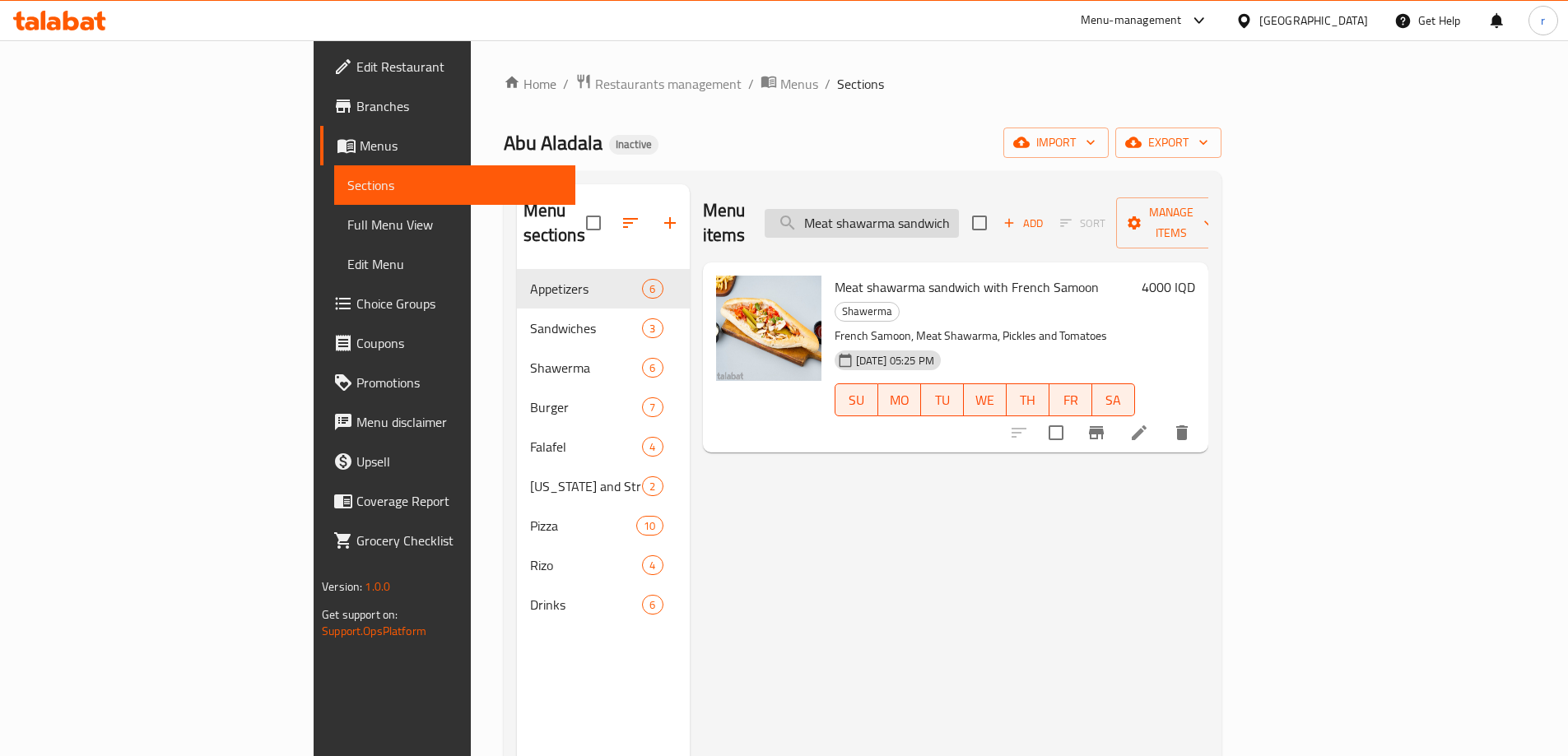
paste input "aj mea"
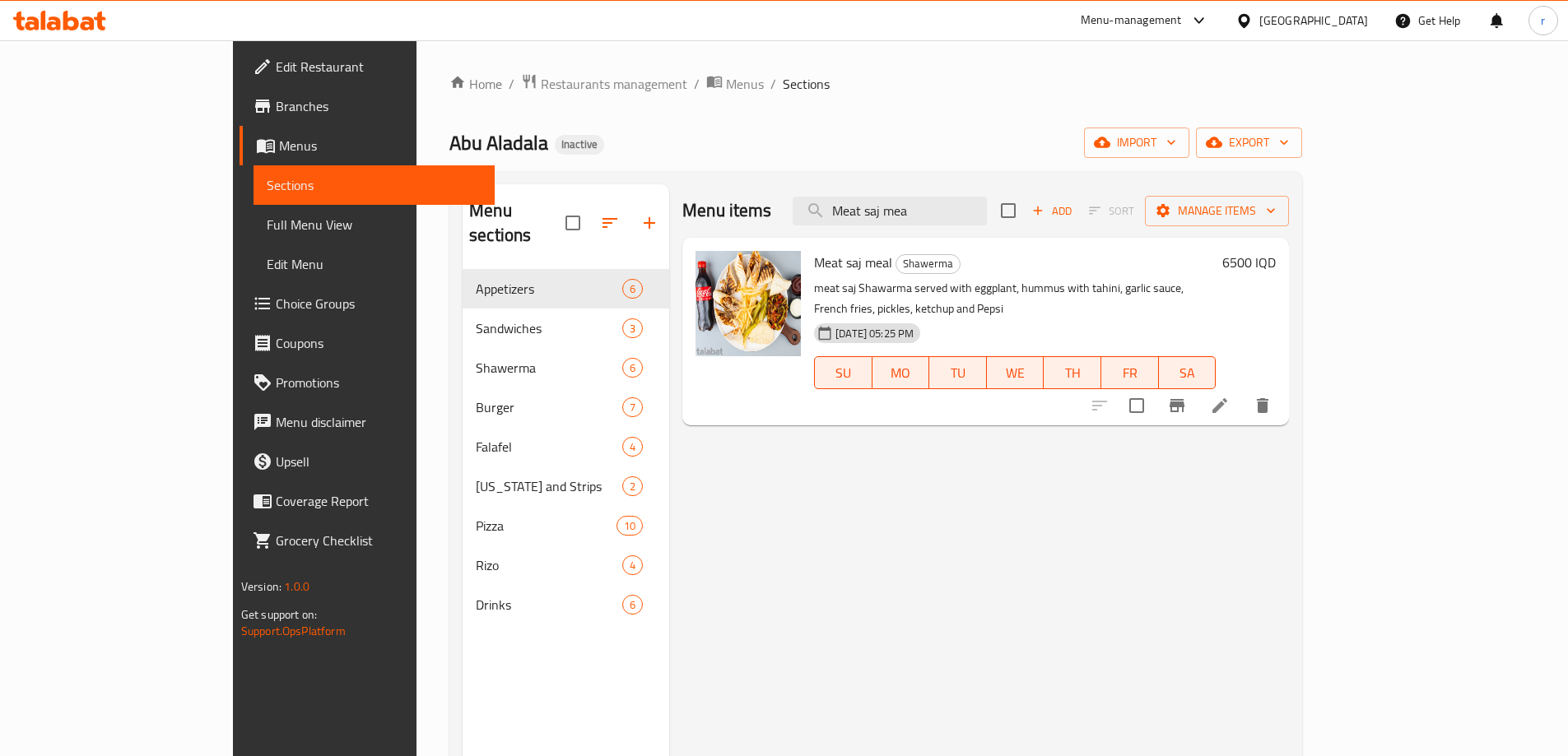
type input "Meat saj mea"
click at [877, 152] on div "Abu Aladala Inactive import export" at bounding box center [875, 143] width 853 height 30
click at [267, 227] on span "Full Menu View" at bounding box center [374, 224] width 215 height 19
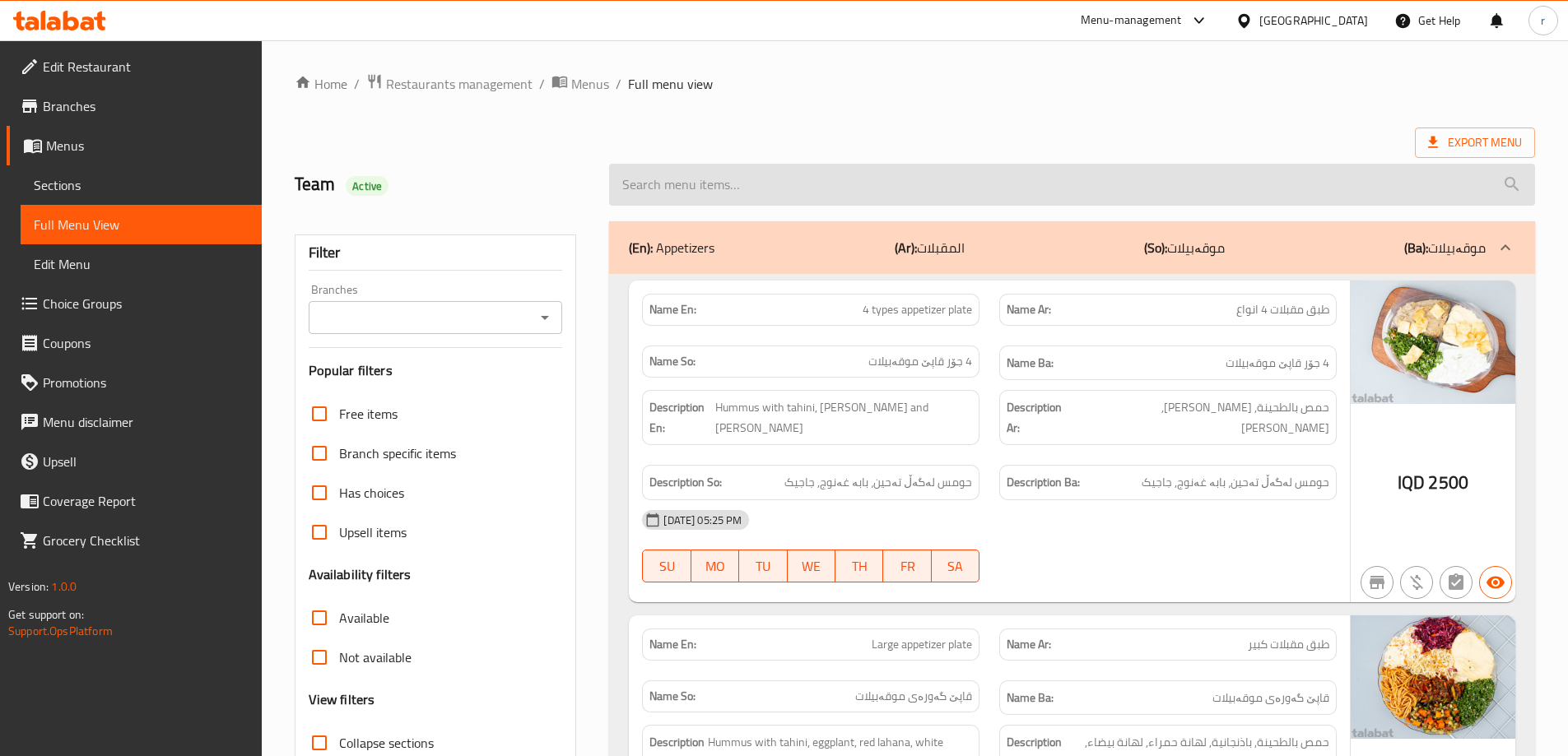
click at [838, 193] on input "search" at bounding box center [1072, 185] width 926 height 42
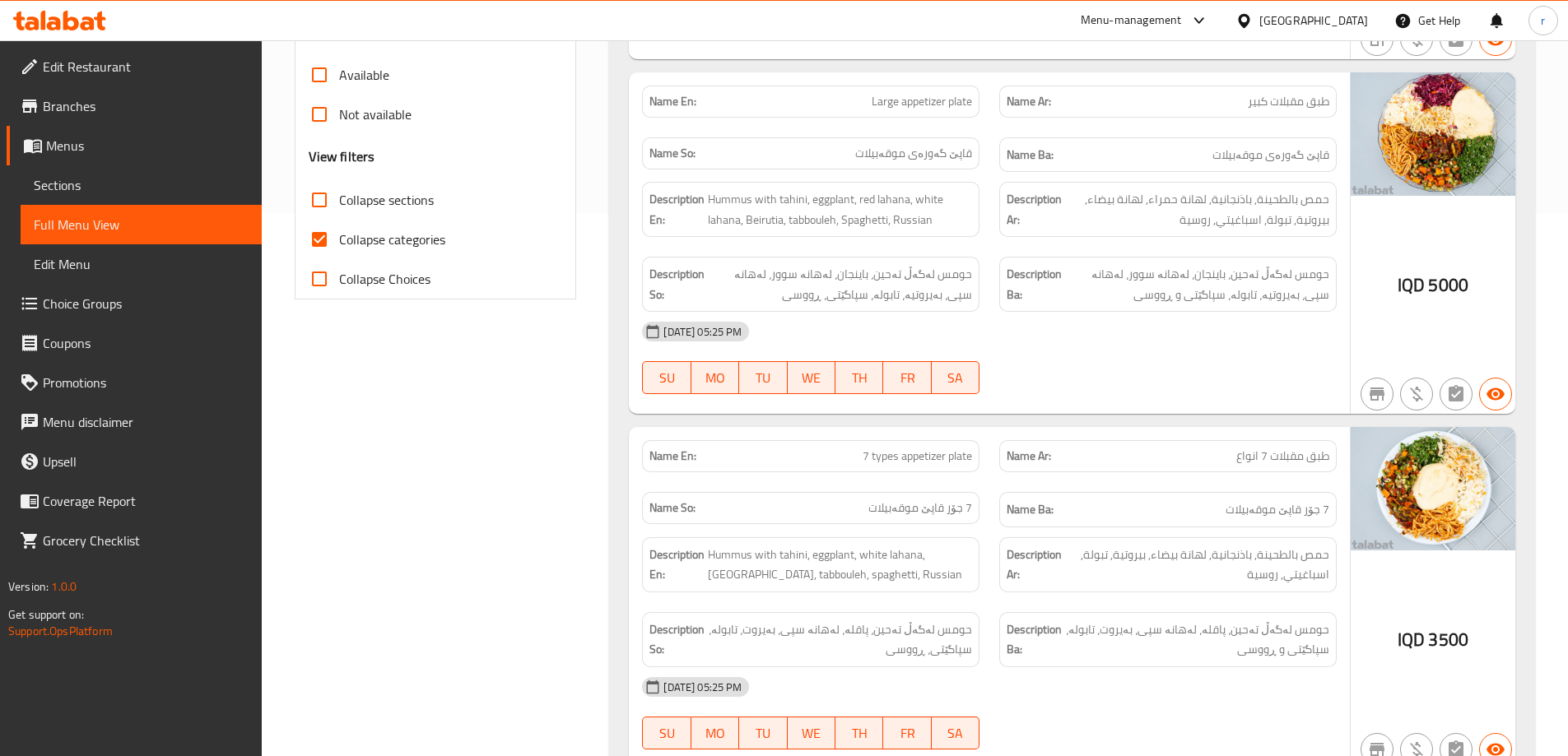
scroll to position [329, 0]
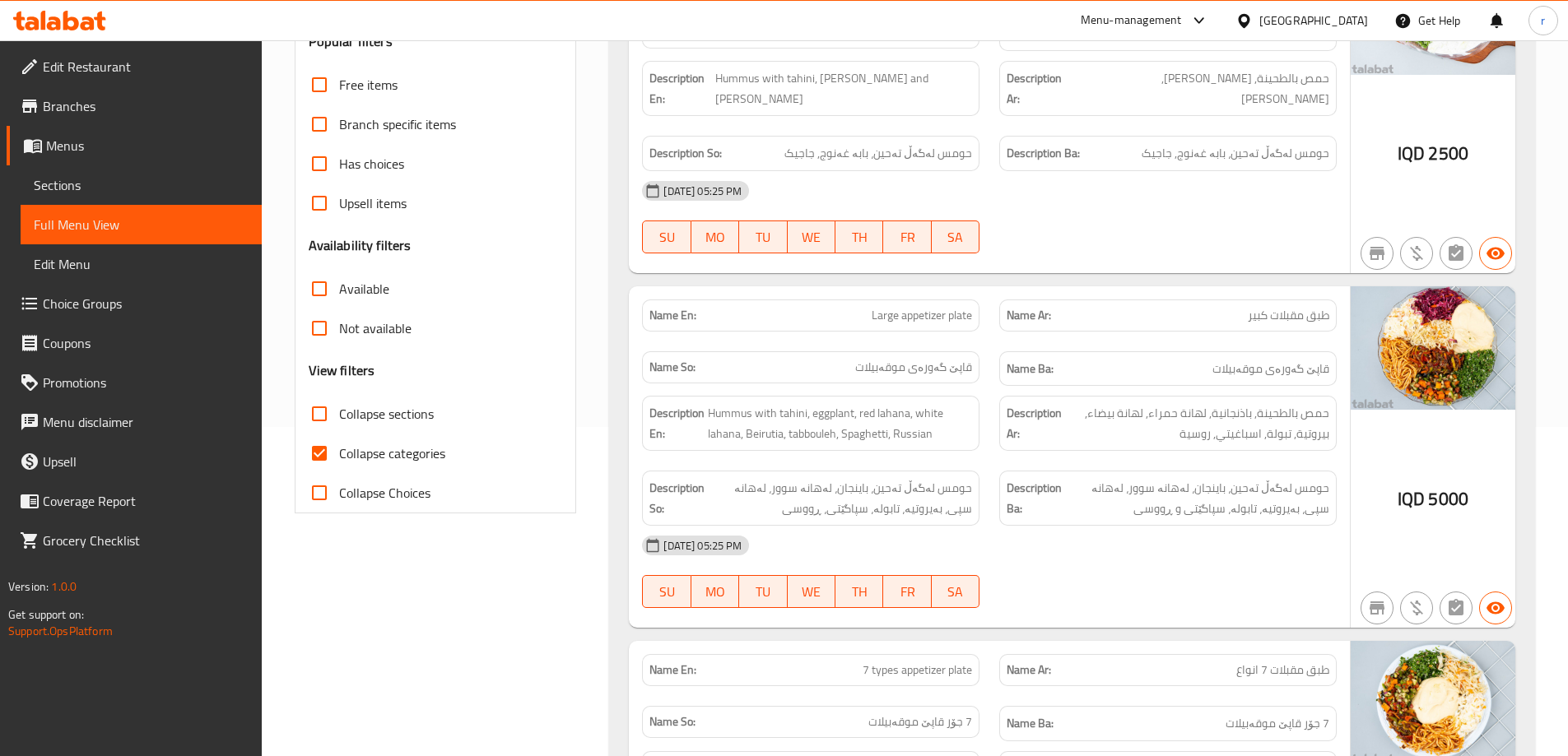
drag, startPoint x: 323, startPoint y: 458, endPoint x: 604, endPoint y: 163, distance: 407.4
click at [324, 457] on input "Collapse categories" at bounding box center [319, 453] width 40 height 40
checkbox input "false"
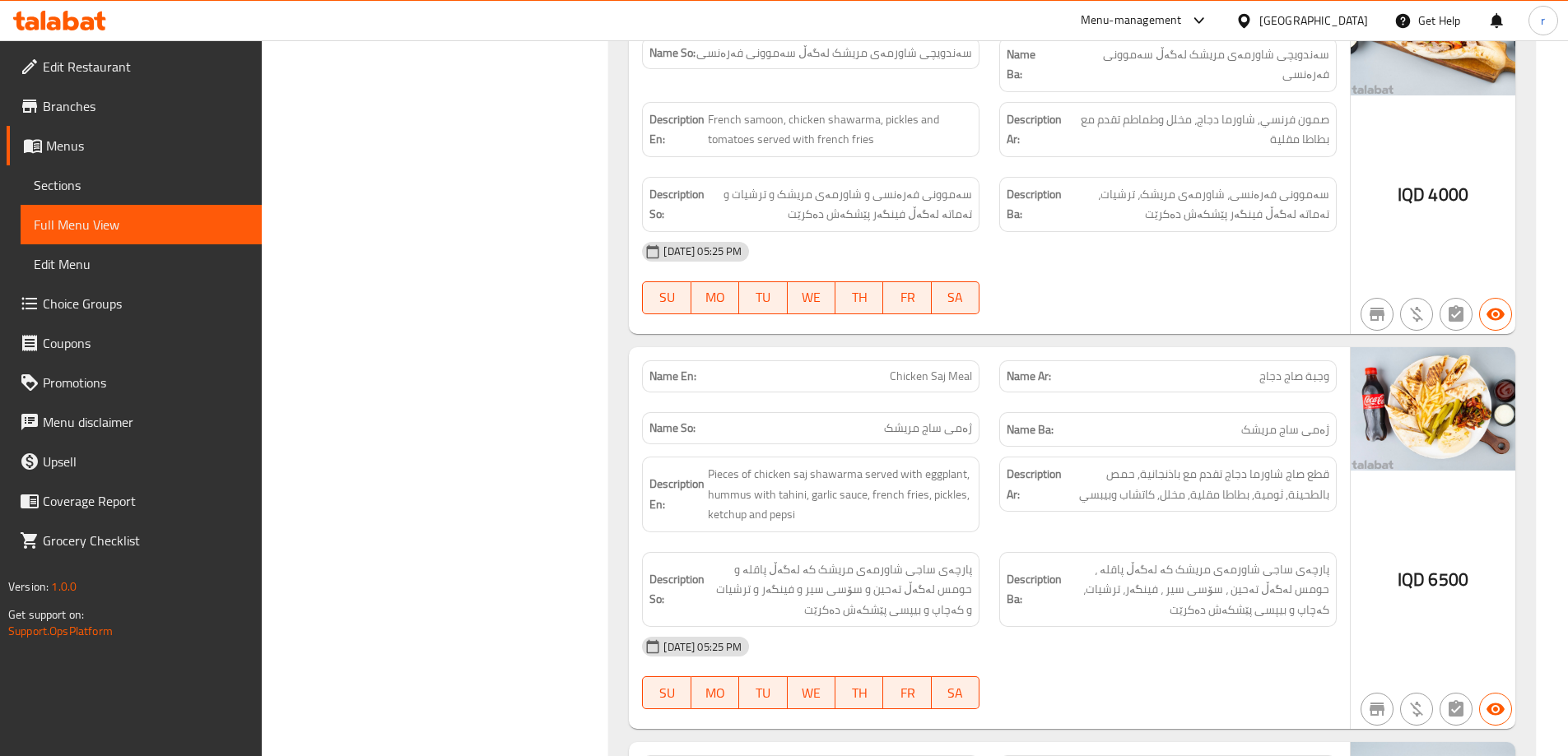
scroll to position [5706, 0]
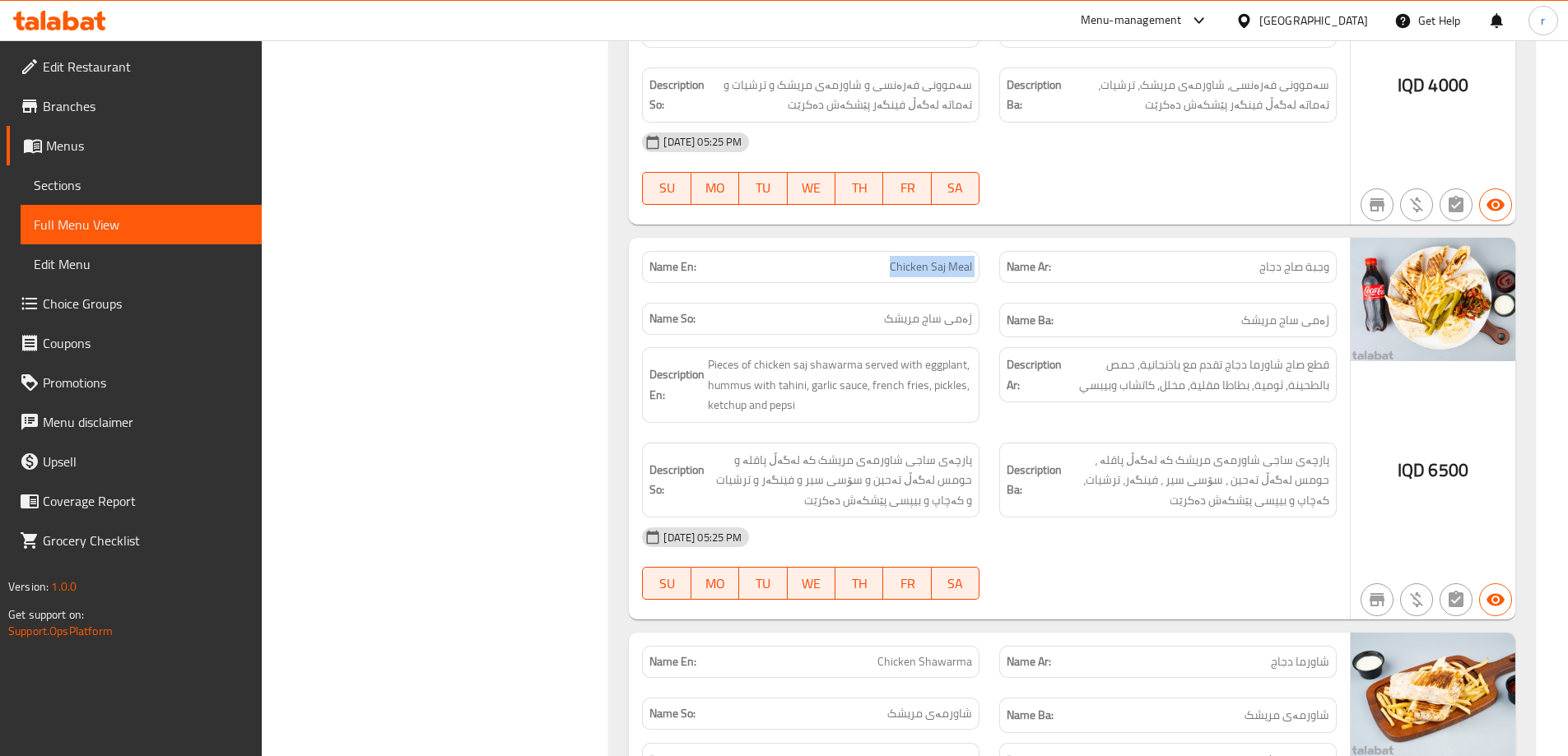
drag, startPoint x: 873, startPoint y: 201, endPoint x: 997, endPoint y: 206, distance: 124.1
copy span "Chicken Saj Meal"
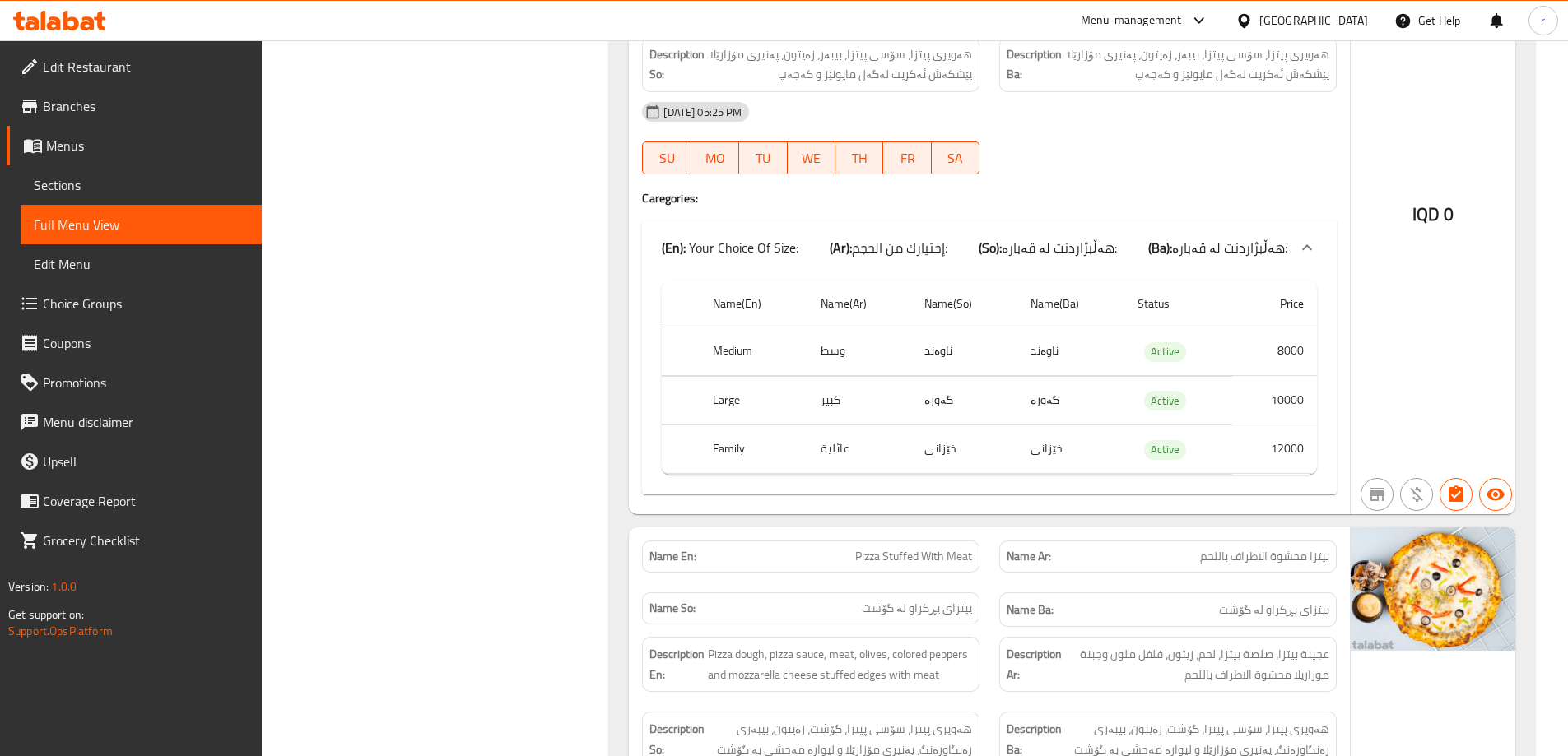
scroll to position [15802, 0]
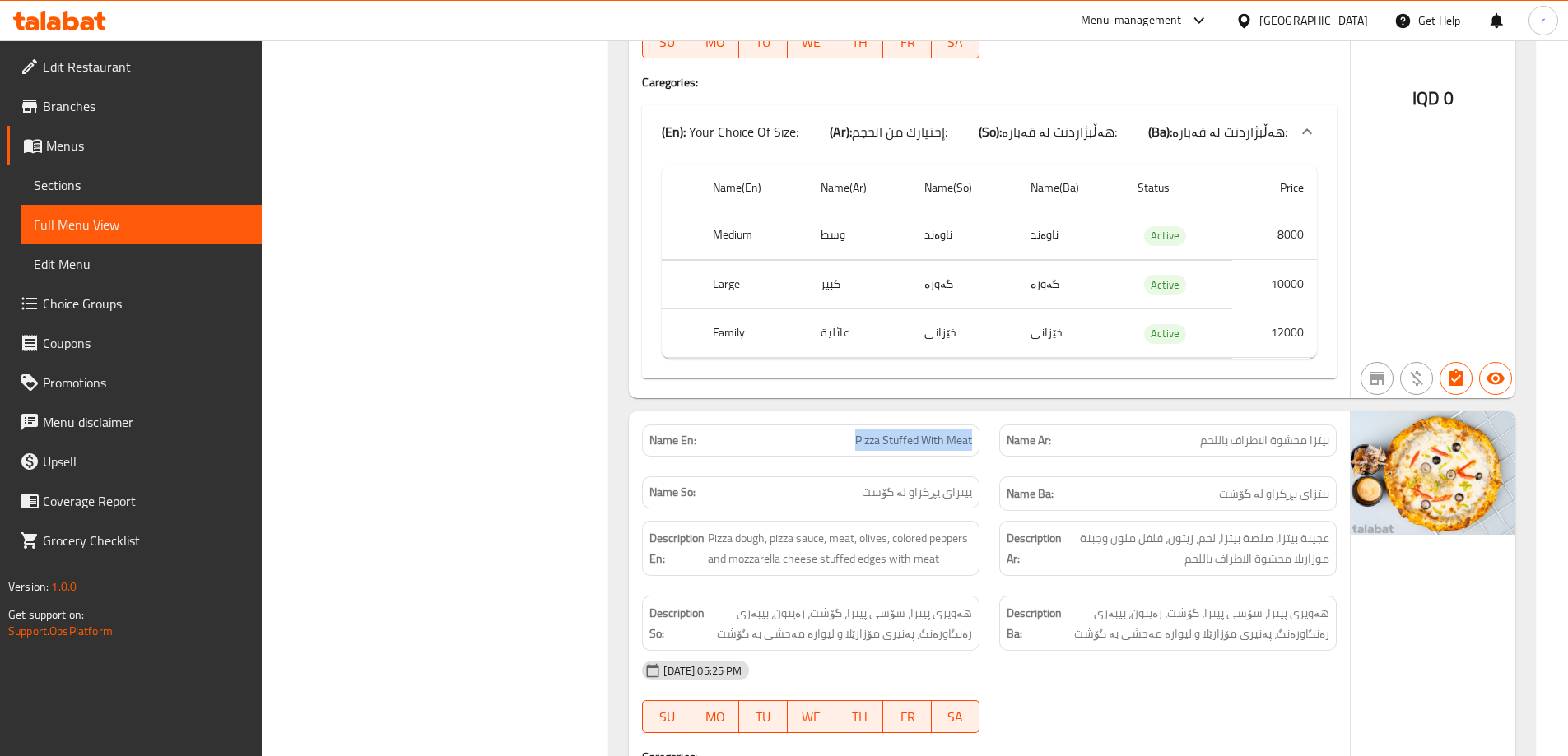
drag, startPoint x: 830, startPoint y: 232, endPoint x: 980, endPoint y: 242, distance: 150.3
copy span "Pizza Stuffed With Meat"
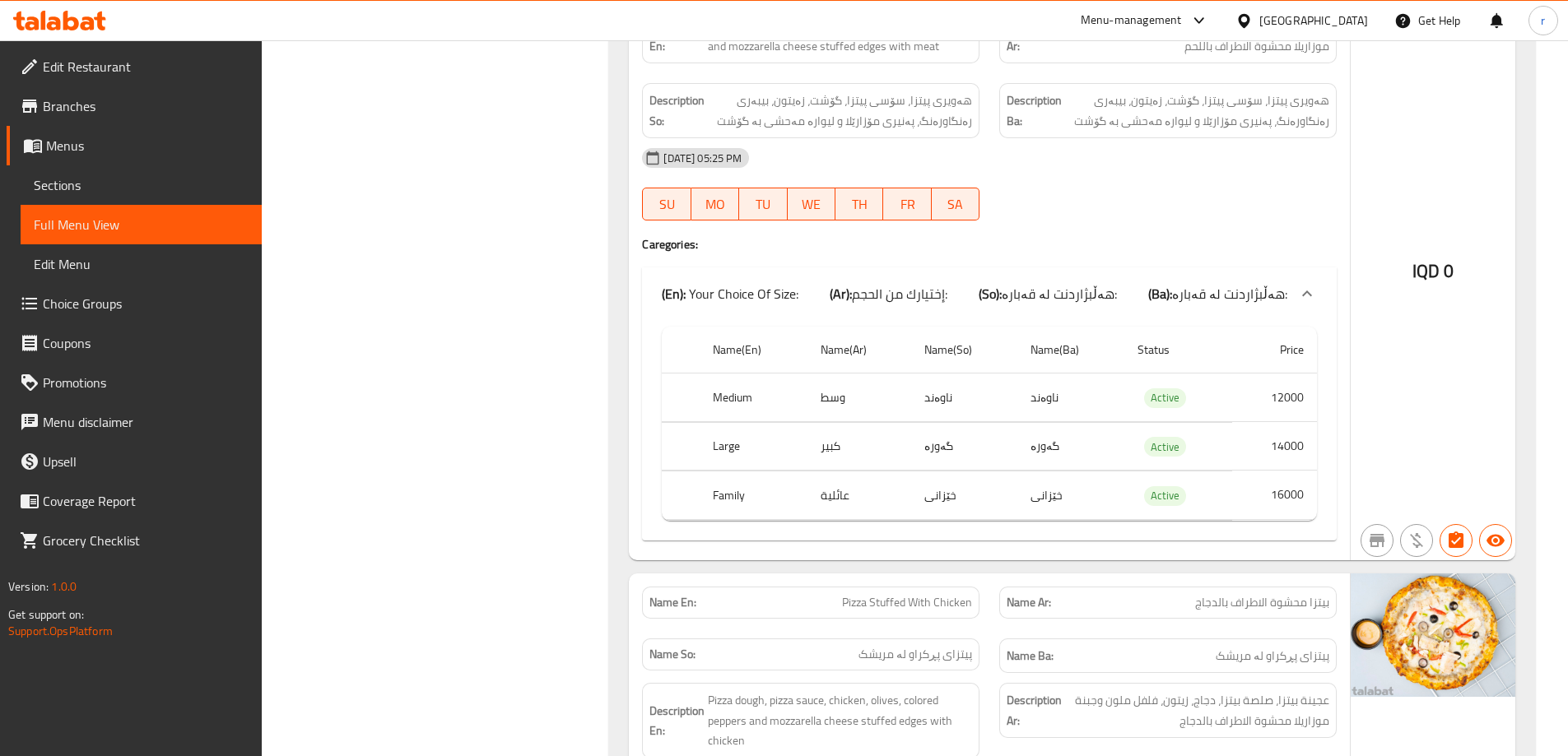
scroll to position [16352, 0]
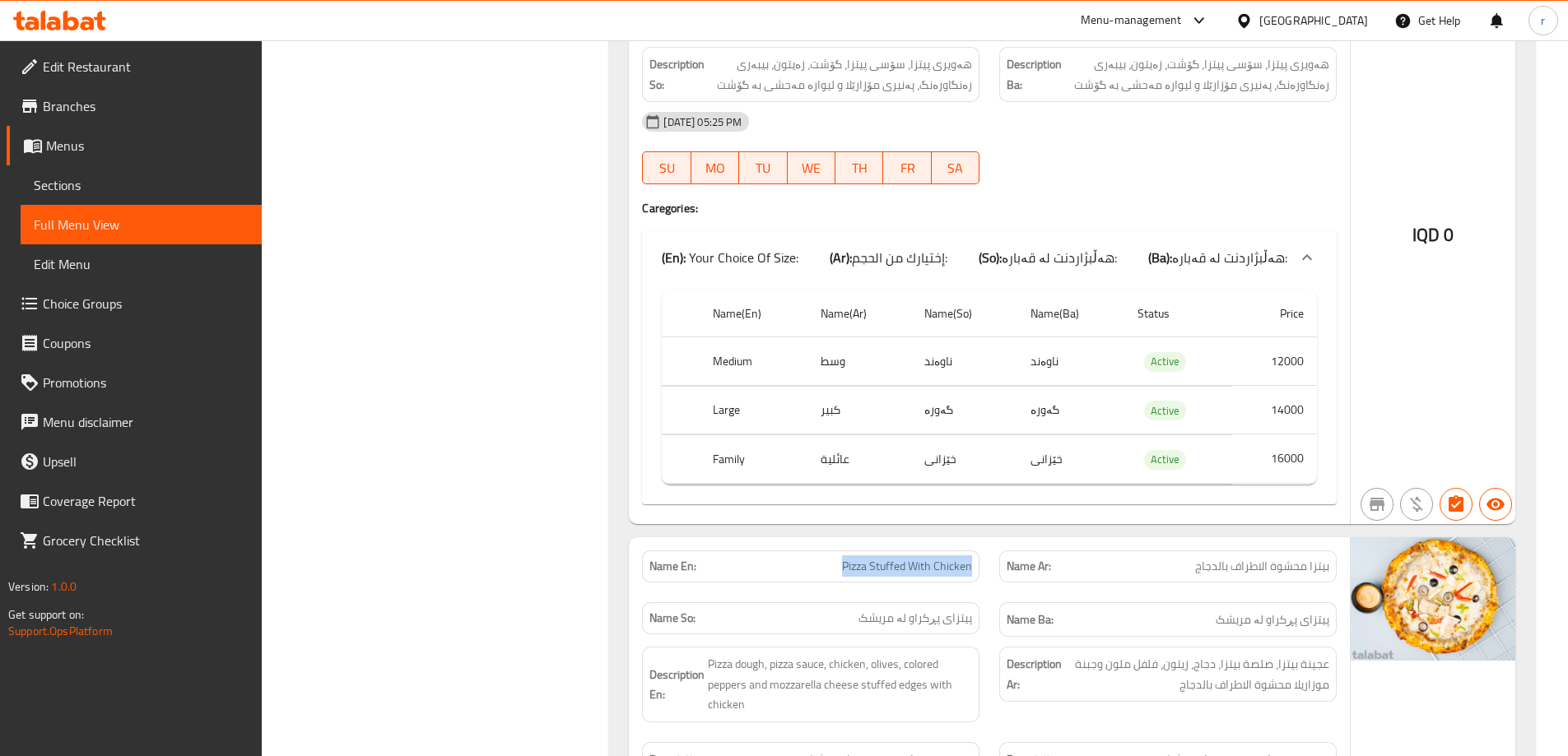
drag, startPoint x: 838, startPoint y: 382, endPoint x: 970, endPoint y: 382, distance: 132.0
copy span "Pizza Stuffed With Chicken"
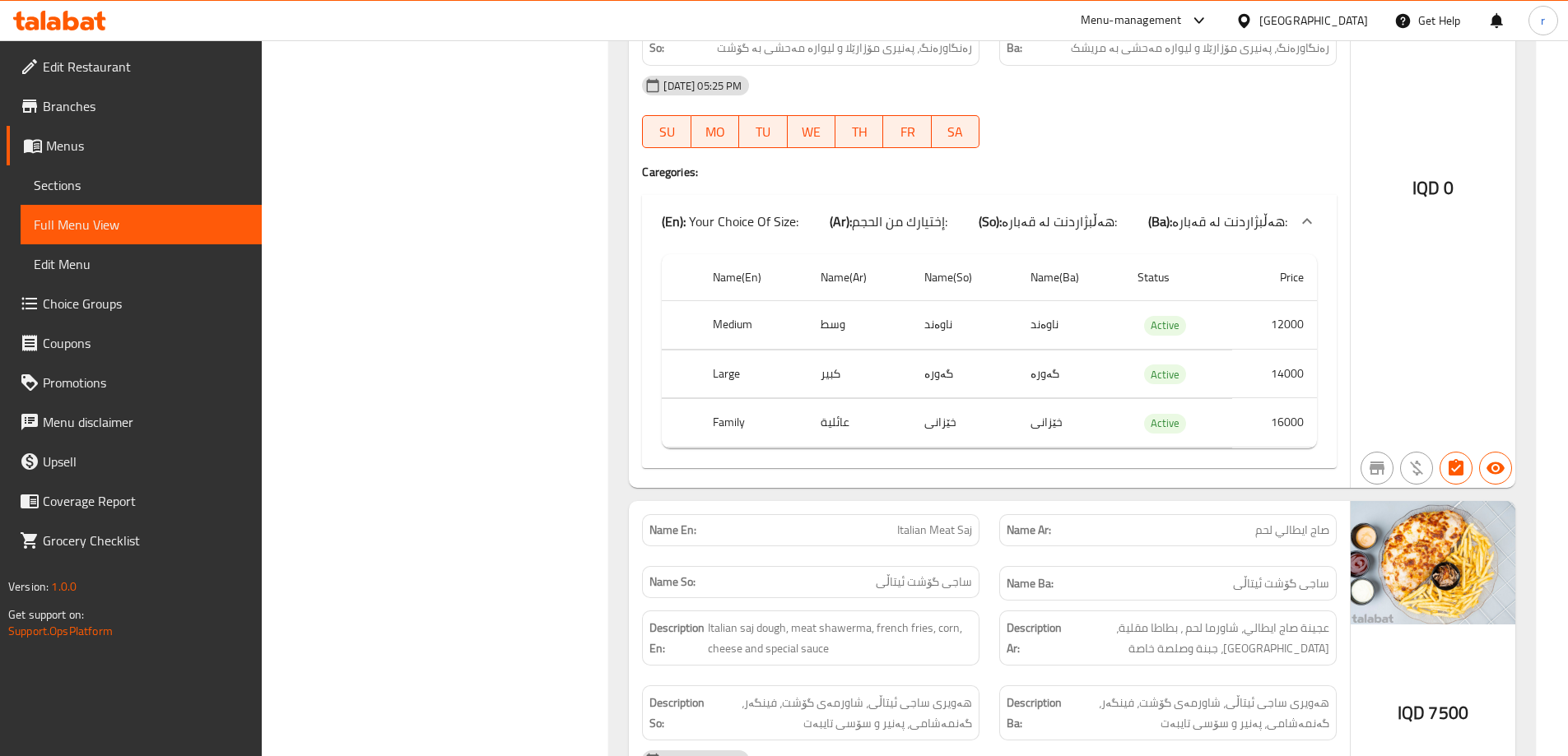
scroll to position [17120, 0]
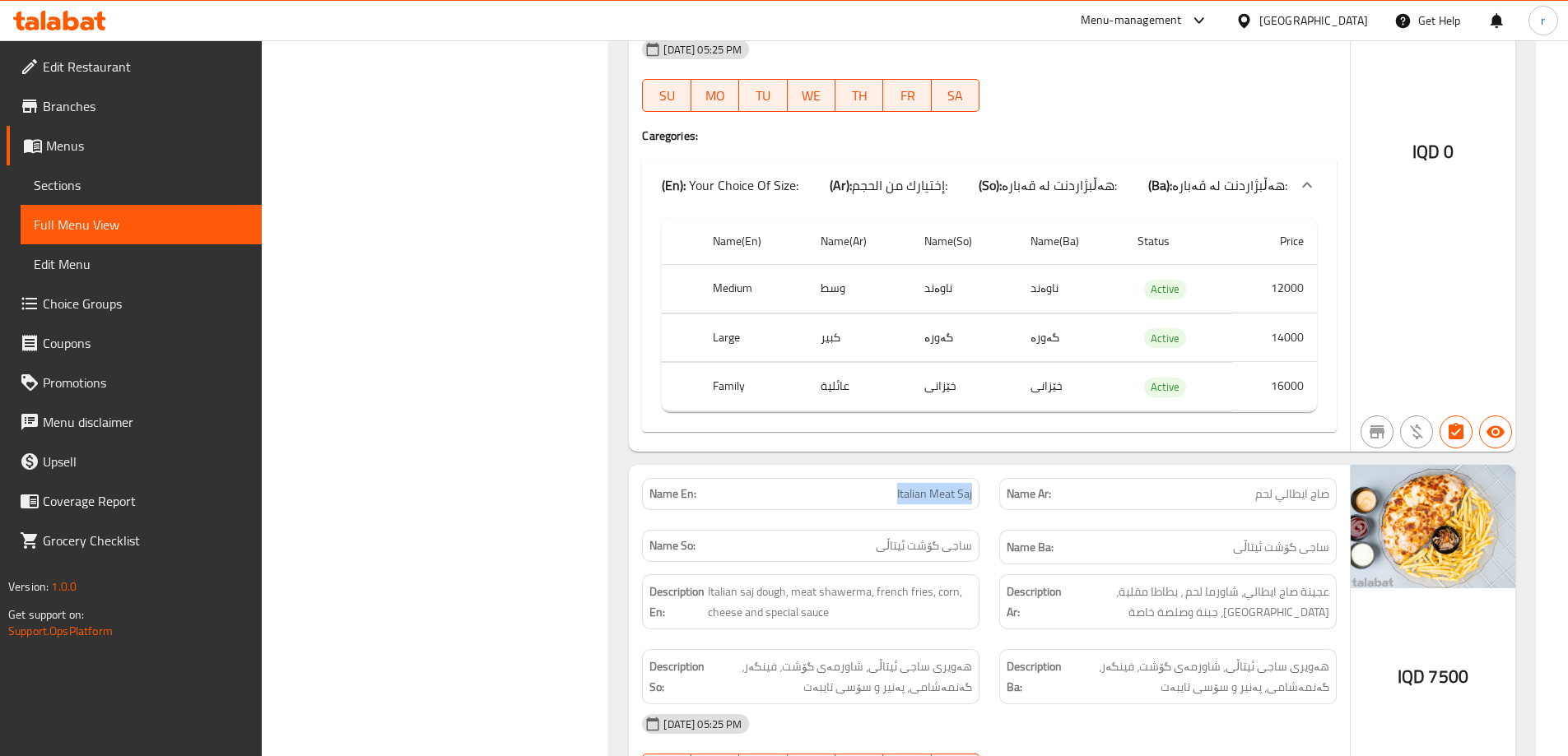
drag, startPoint x: 879, startPoint y: 304, endPoint x: 978, endPoint y: 323, distance: 100.8
click at [978, 478] on div "Name En: Italian Meat Saj" at bounding box center [810, 494] width 338 height 32
copy span "Italian Meat Saj"
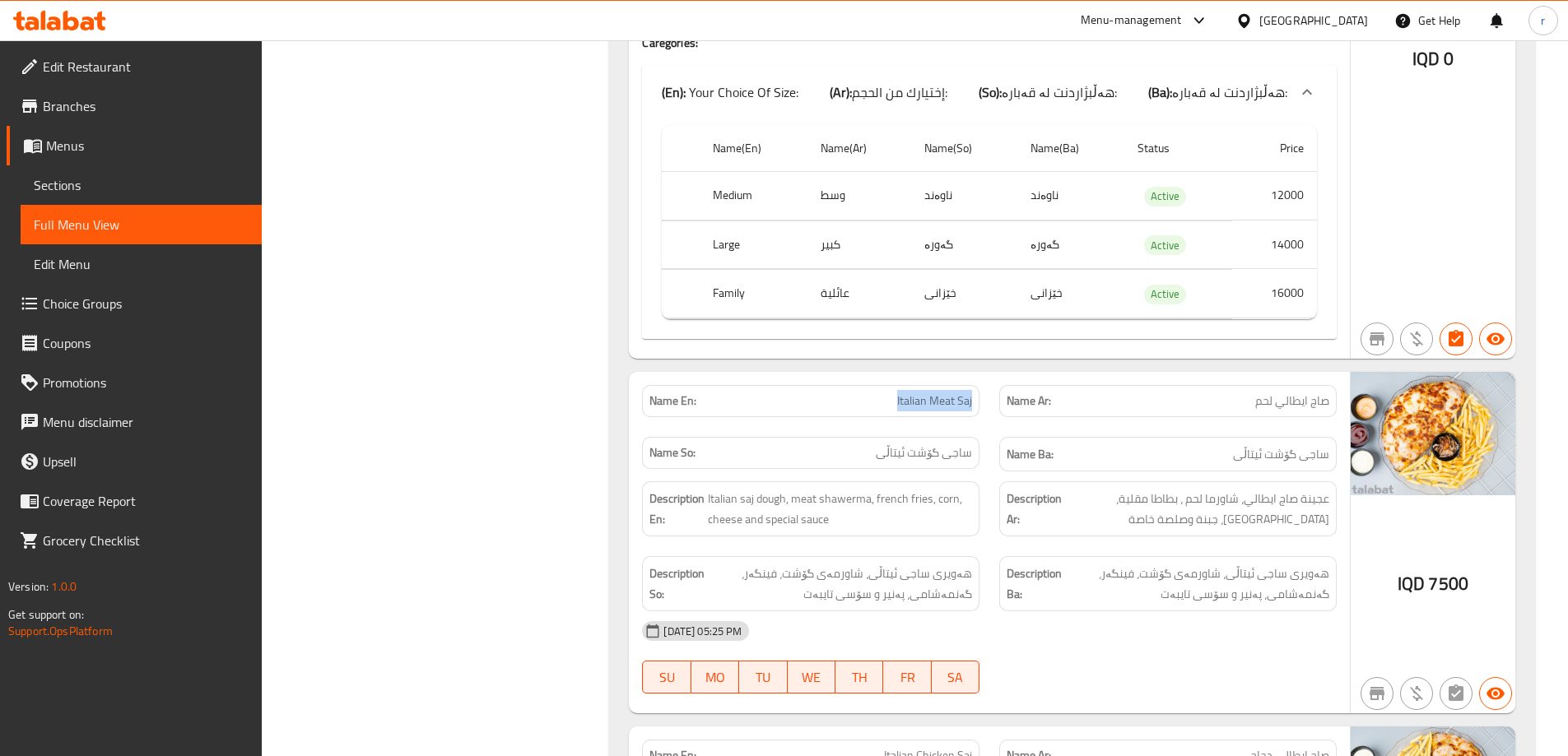
scroll to position [17339, 0]
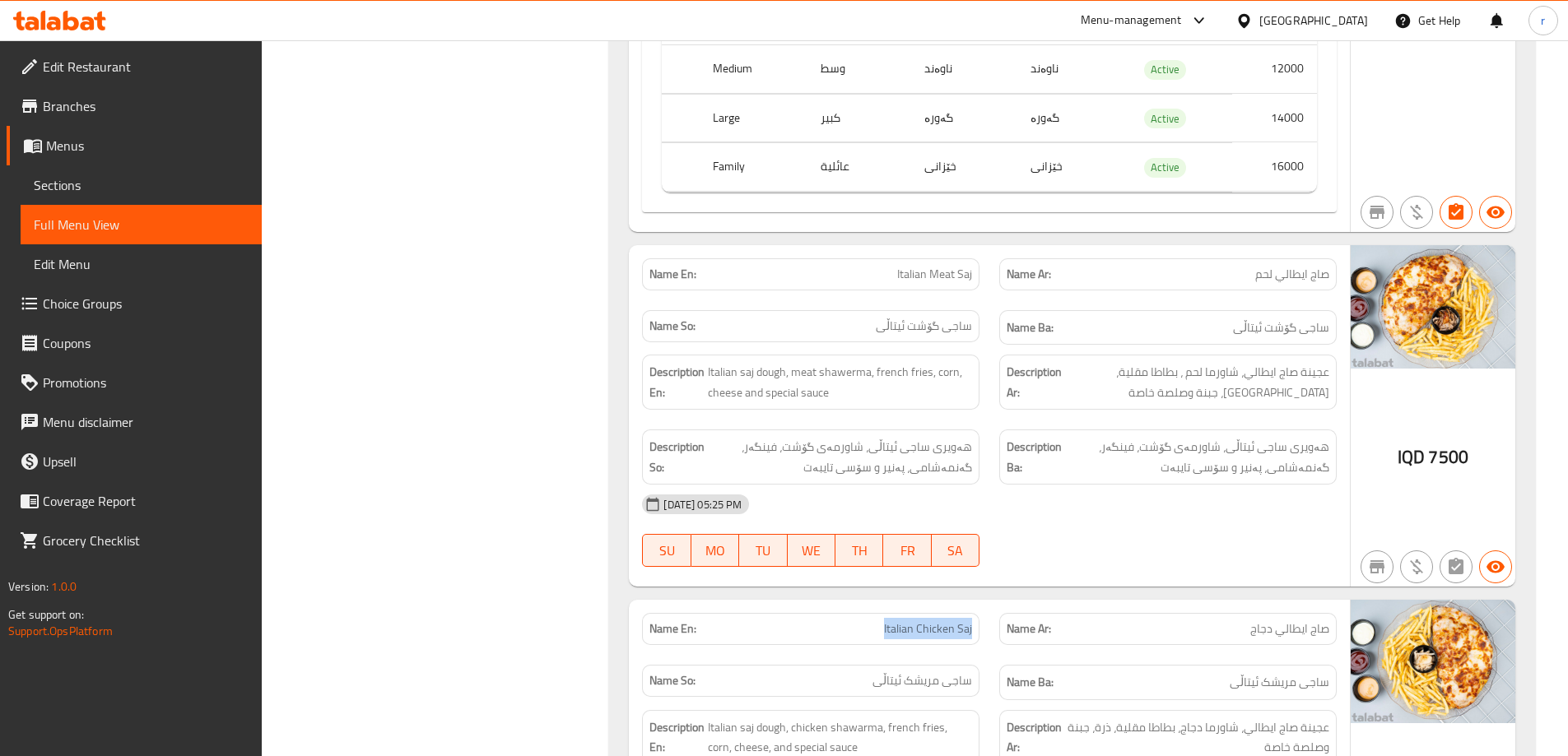
drag, startPoint x: 897, startPoint y: 451, endPoint x: 979, endPoint y: 459, distance: 82.4
click at [979, 613] on div "Name En: Italian Chicken Saj" at bounding box center [810, 629] width 338 height 32
copy span "Italian Chicken Saj"
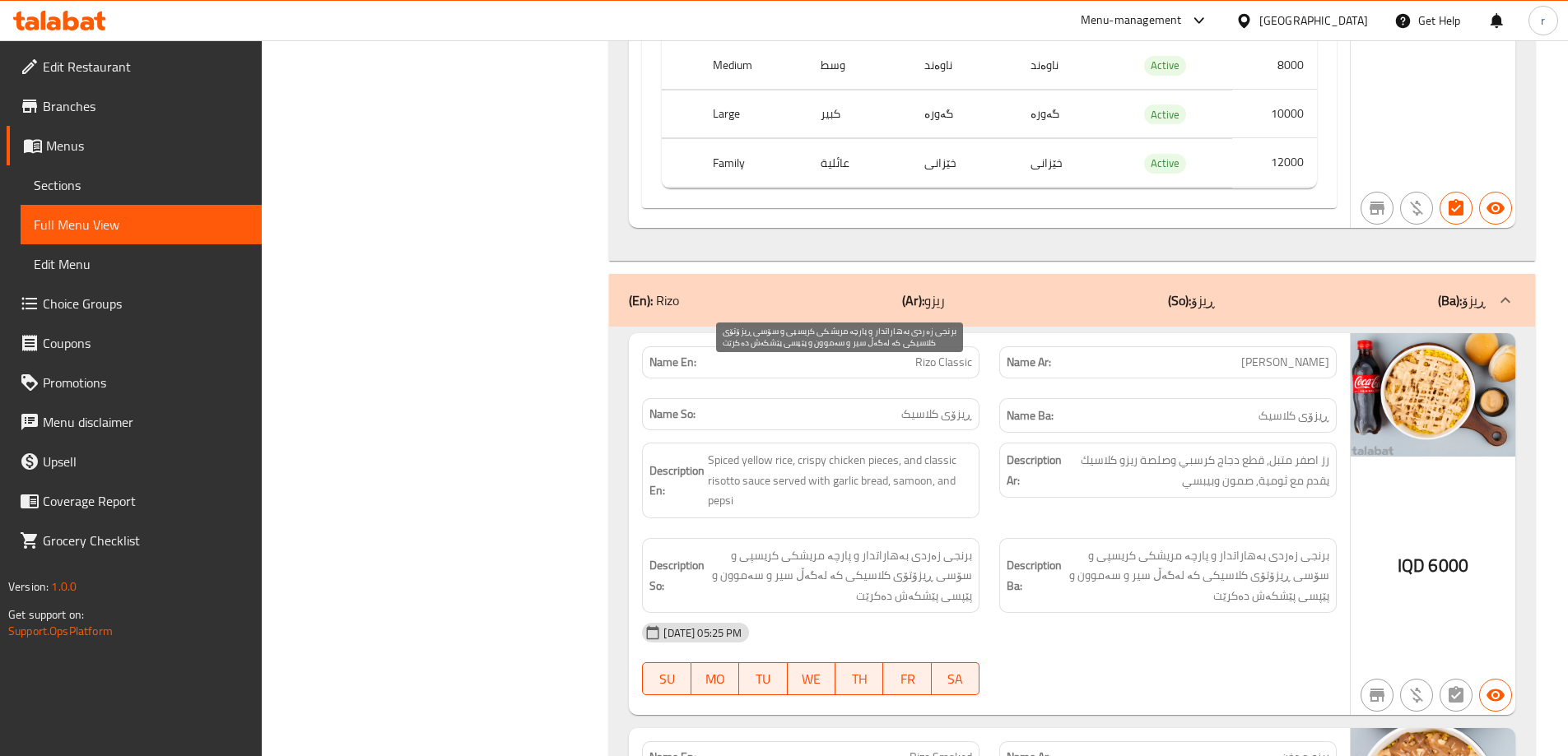
scroll to position [18765, 0]
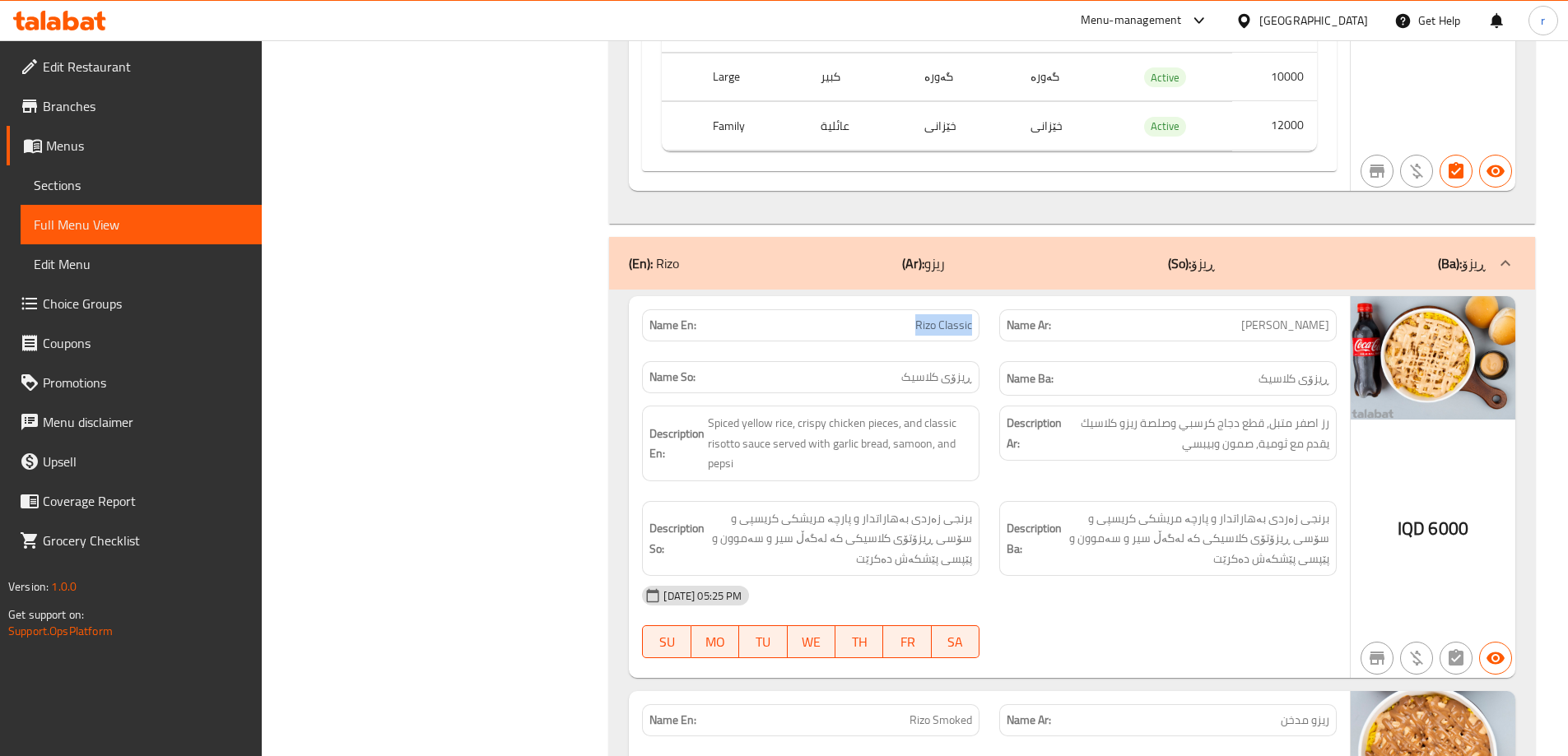
drag, startPoint x: 903, startPoint y: 146, endPoint x: 974, endPoint y: 149, distance: 71.1
copy span "Rizo Classic"
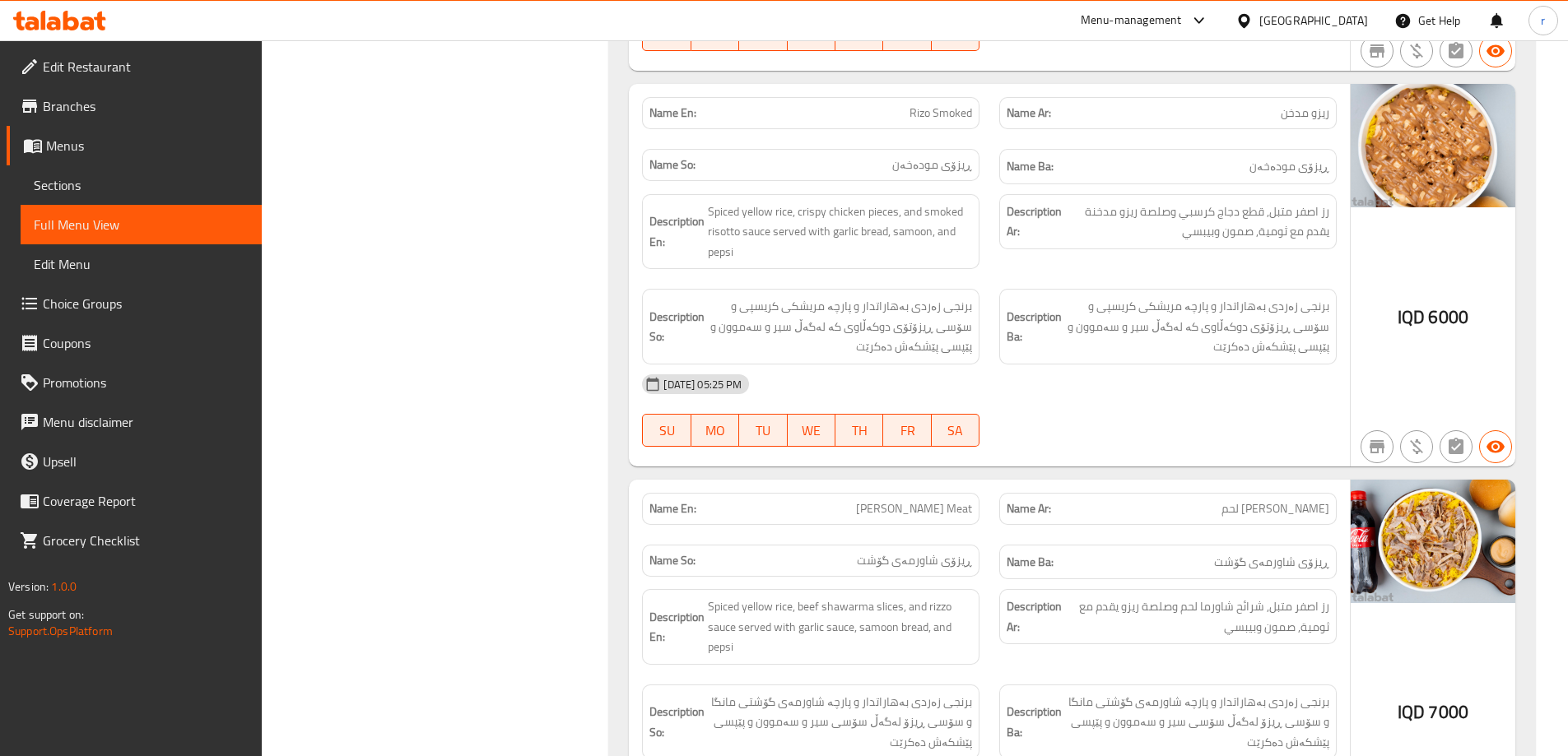
scroll to position [19424, 0]
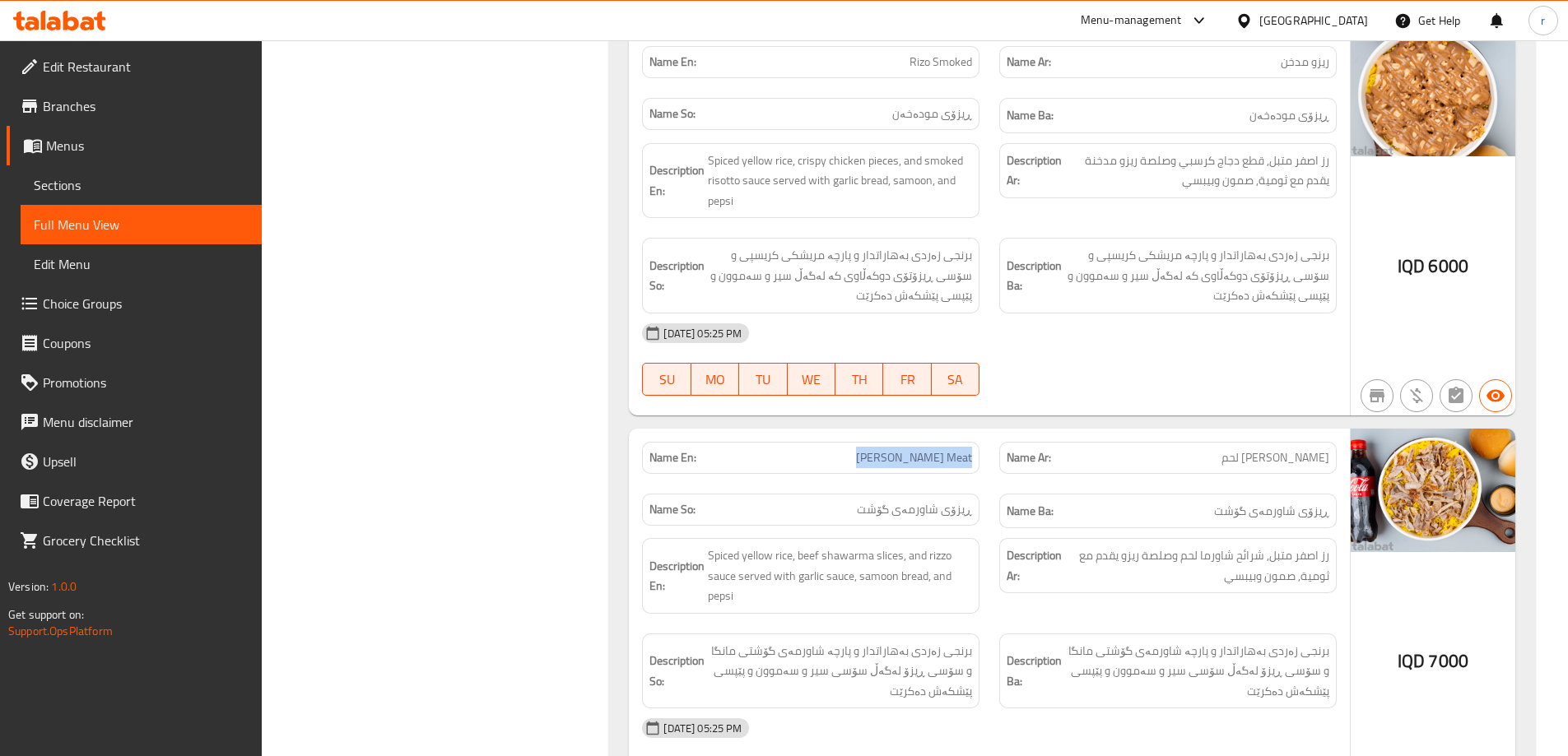
drag, startPoint x: 857, startPoint y: 273, endPoint x: 971, endPoint y: 262, distance: 114.5
copy span "[PERSON_NAME] Meat"
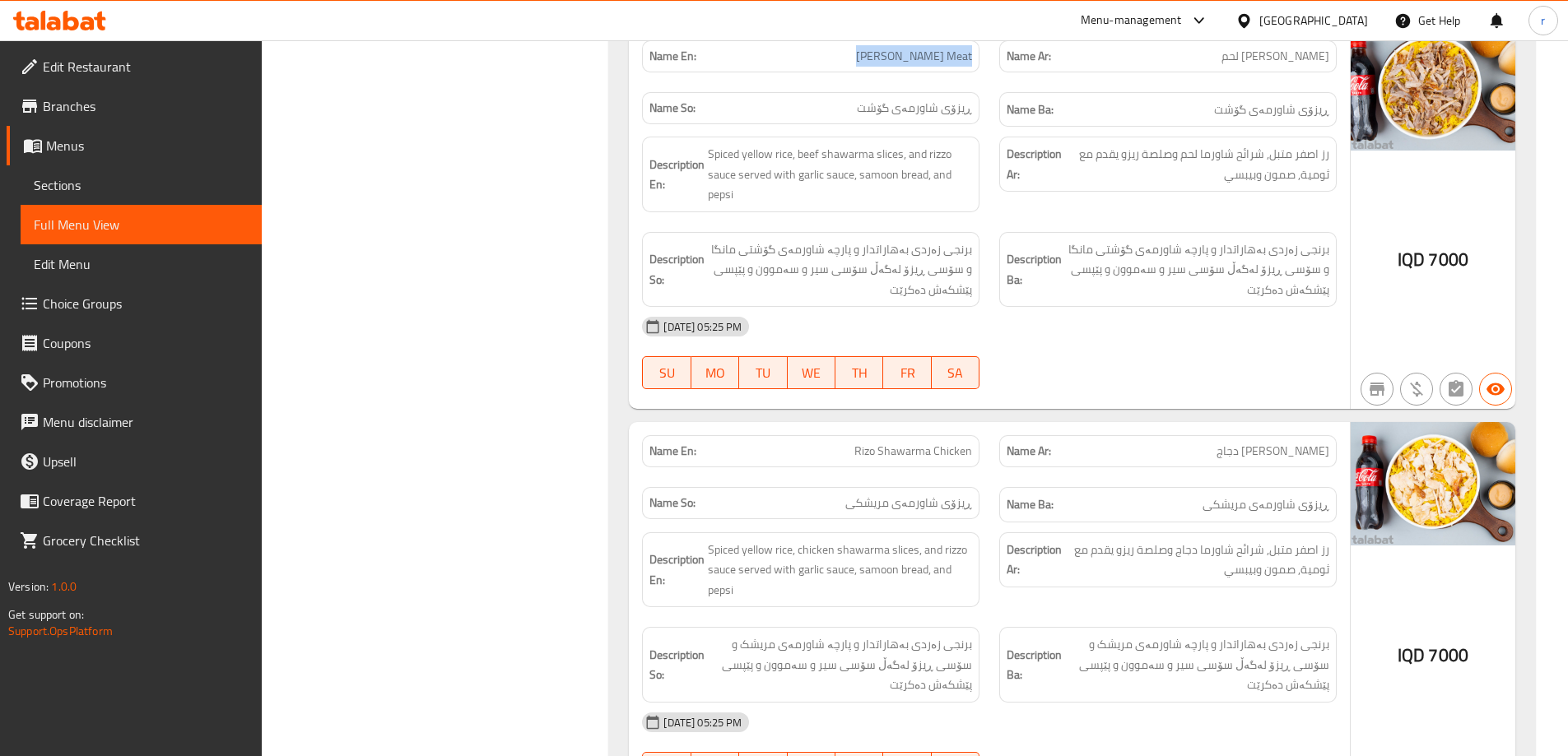
scroll to position [19863, 0]
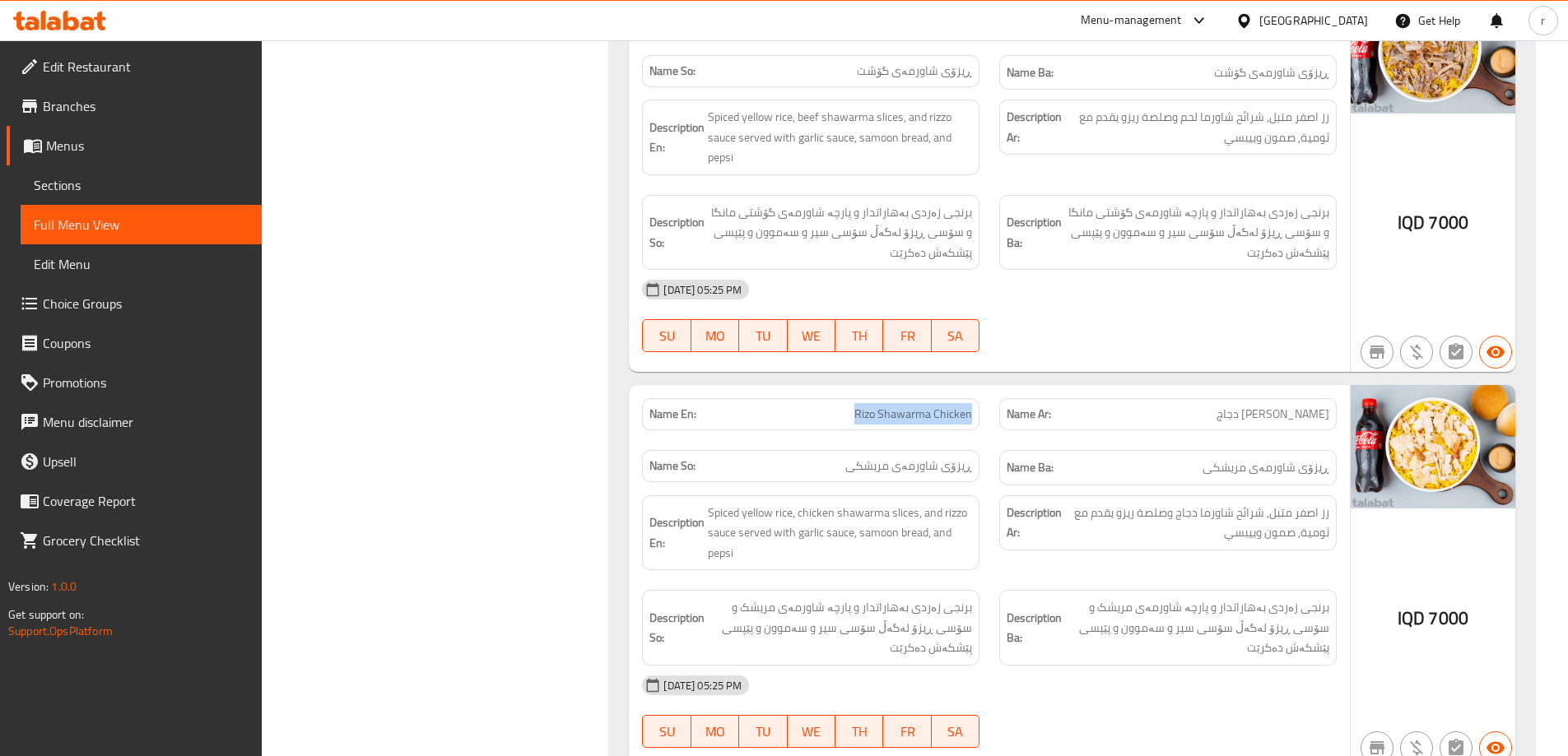
drag, startPoint x: 844, startPoint y: 230, endPoint x: 977, endPoint y: 229, distance: 133.0
copy span "Rizo Shawarma Chicken"
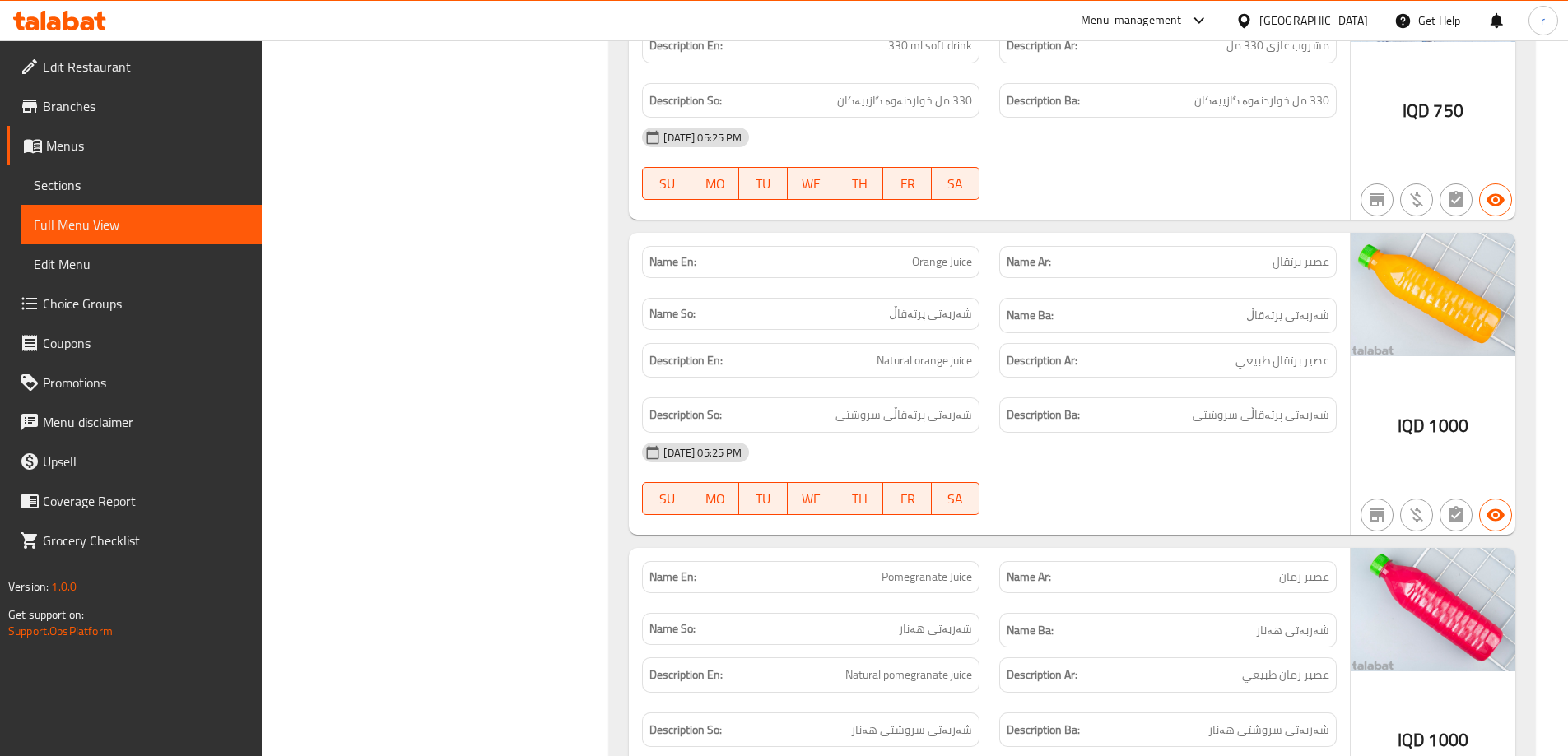
scroll to position [21619, 0]
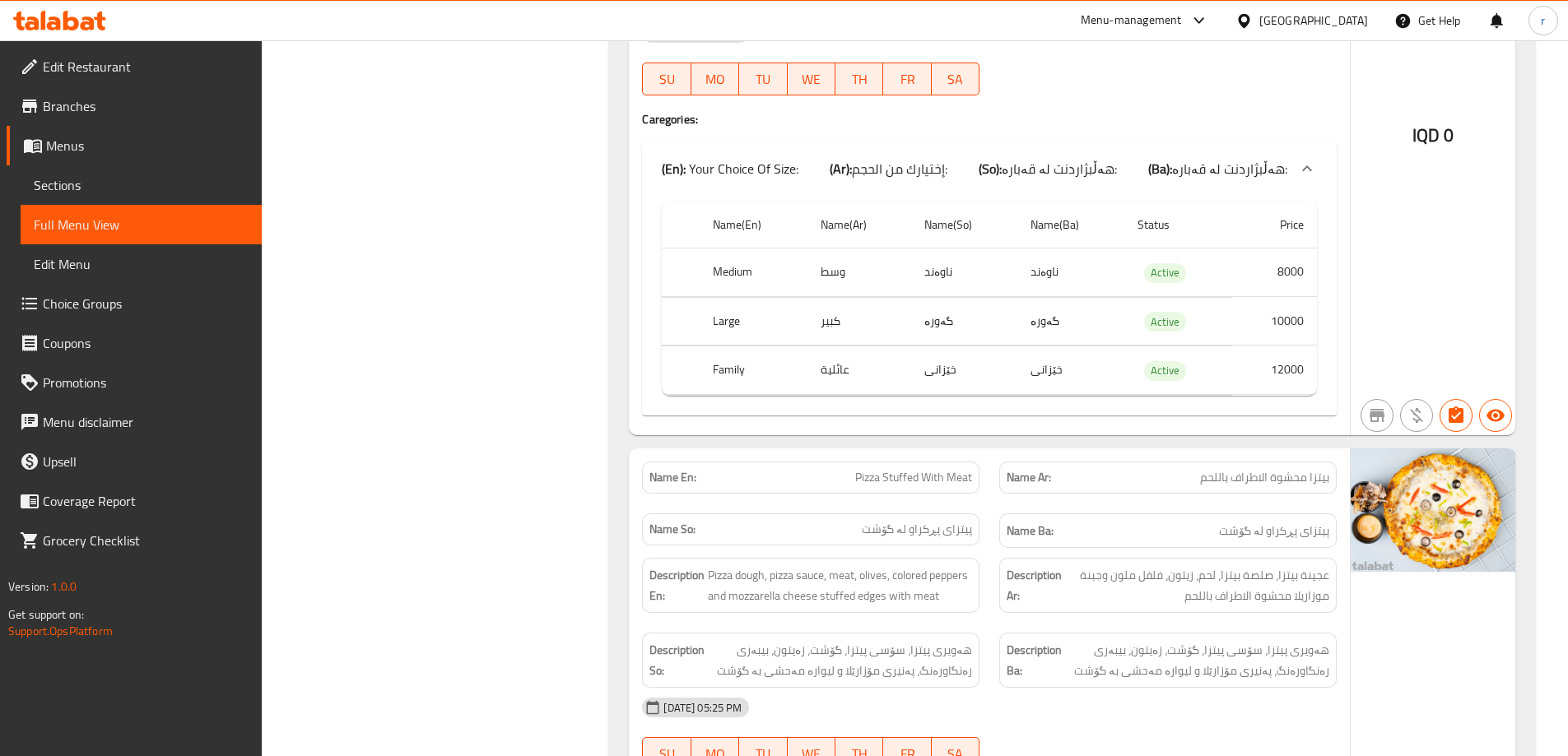
scroll to position [15802, 0]
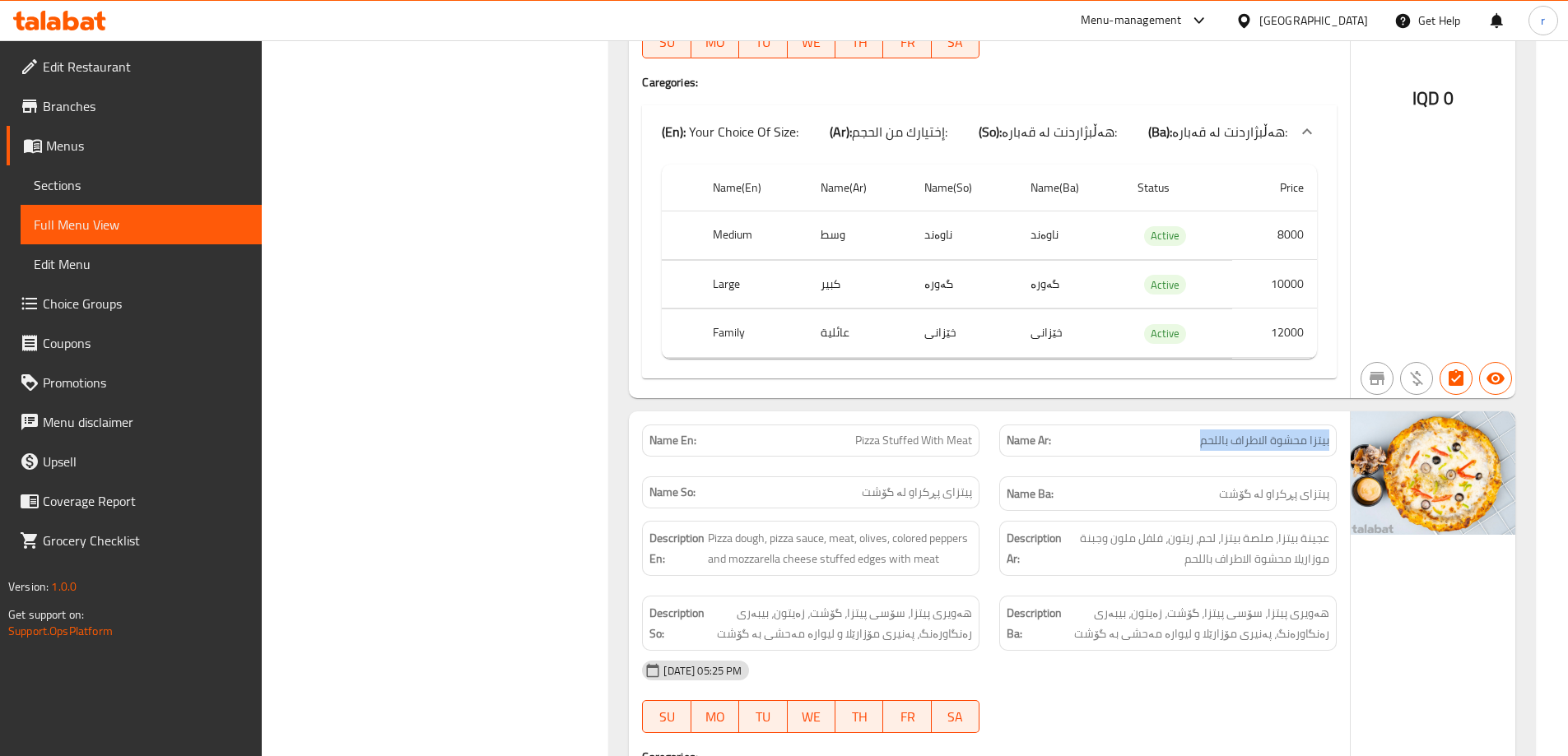
drag, startPoint x: 1199, startPoint y: 241, endPoint x: 1338, endPoint y: 244, distance: 139.0
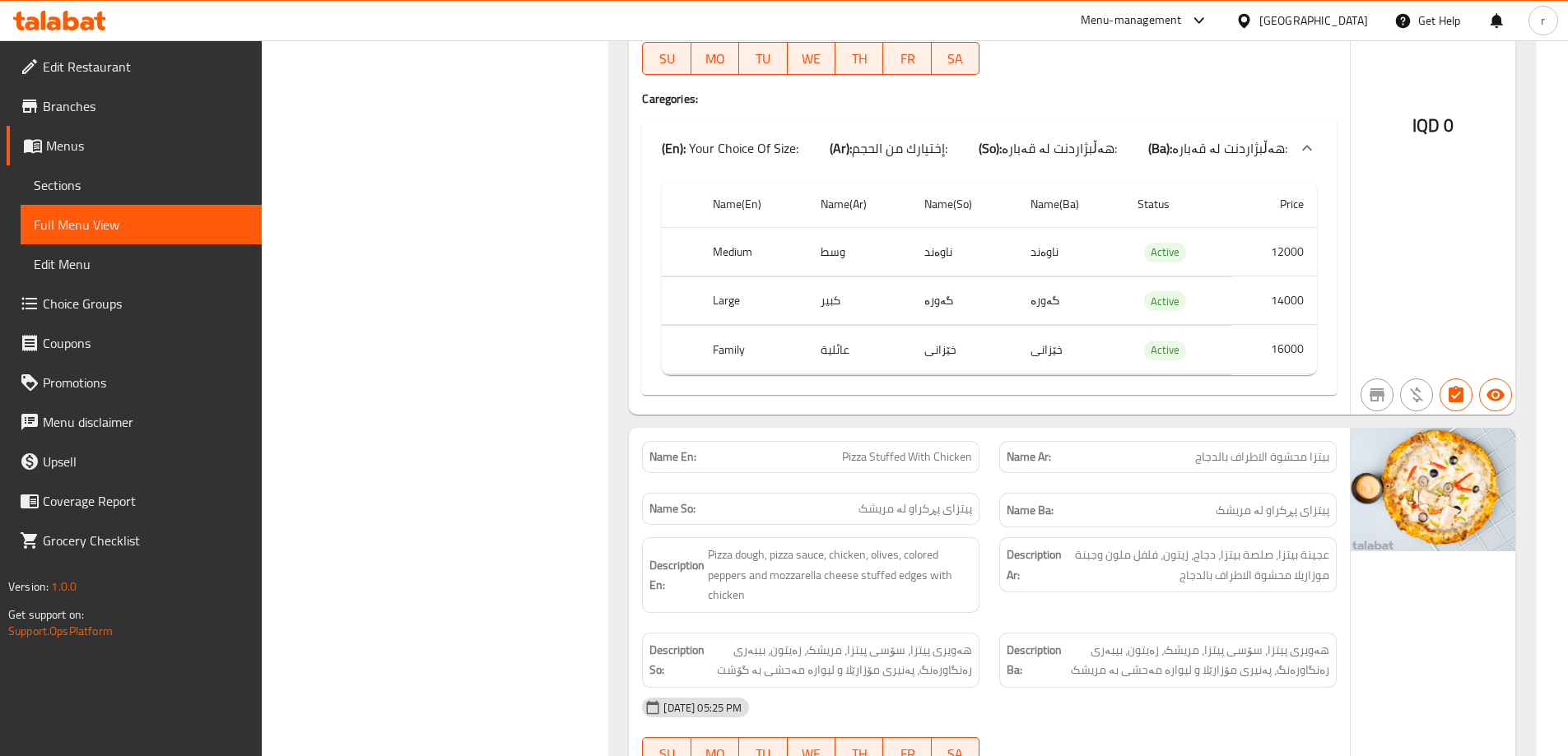
scroll to position [16570, 0]
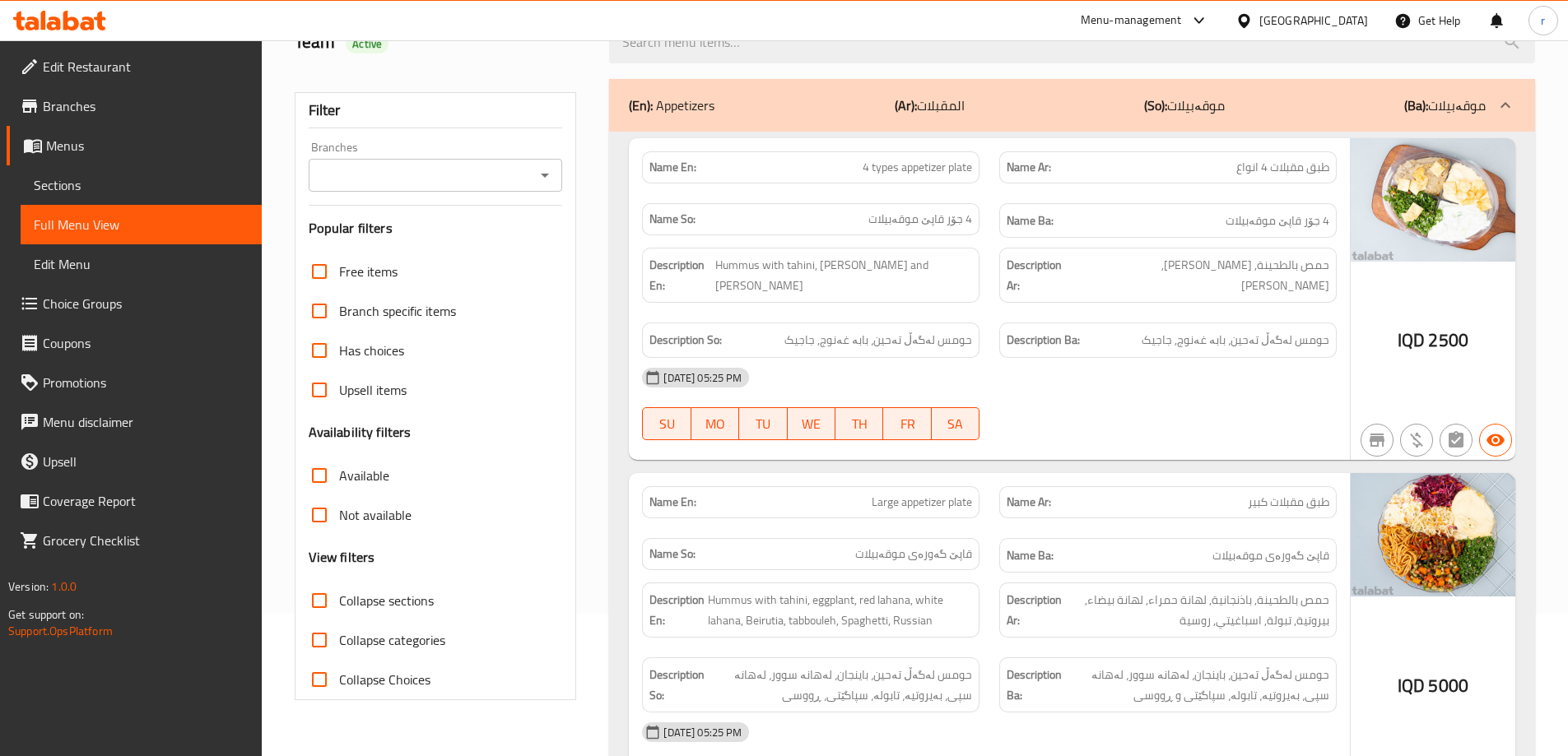
scroll to position [0, 0]
